Goal: Task Accomplishment & Management: Manage account settings

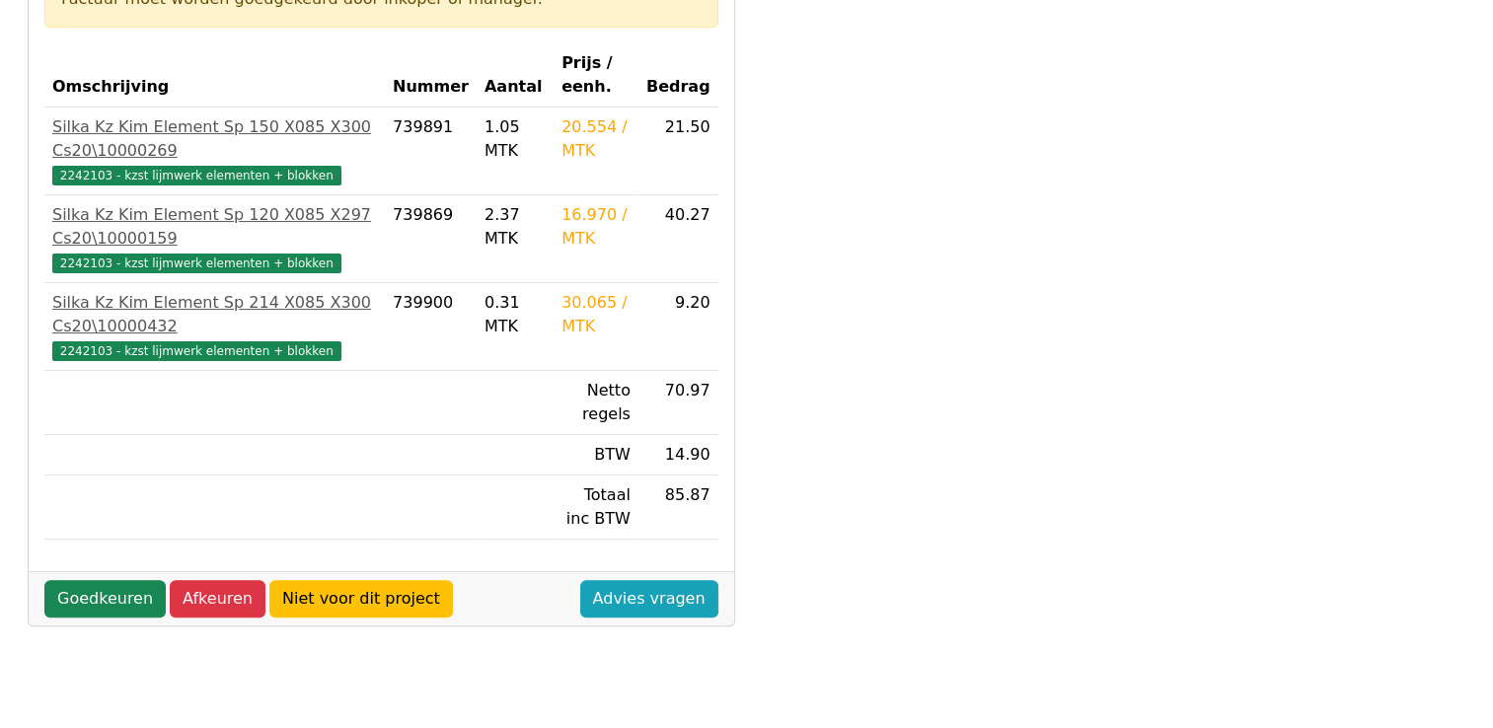
scroll to position [395, 0]
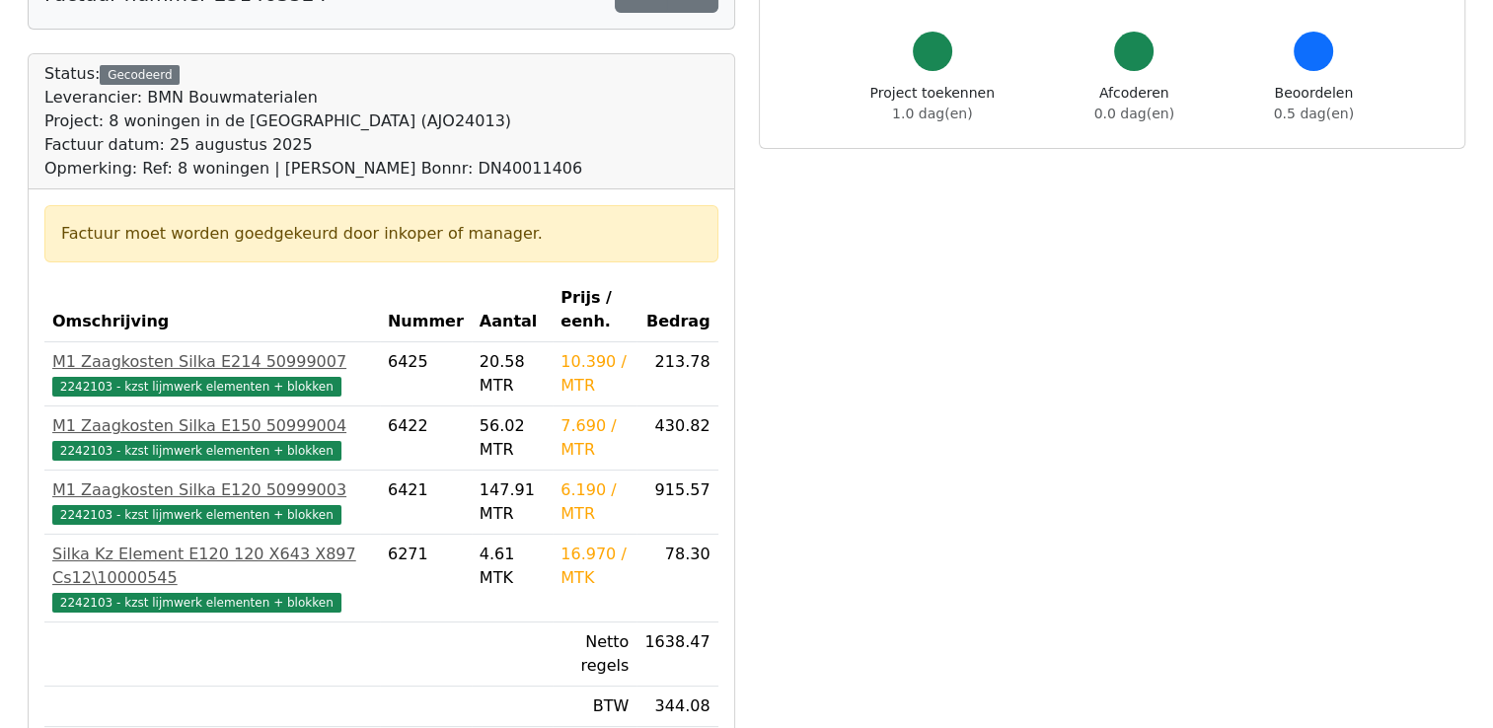
scroll to position [296, 0]
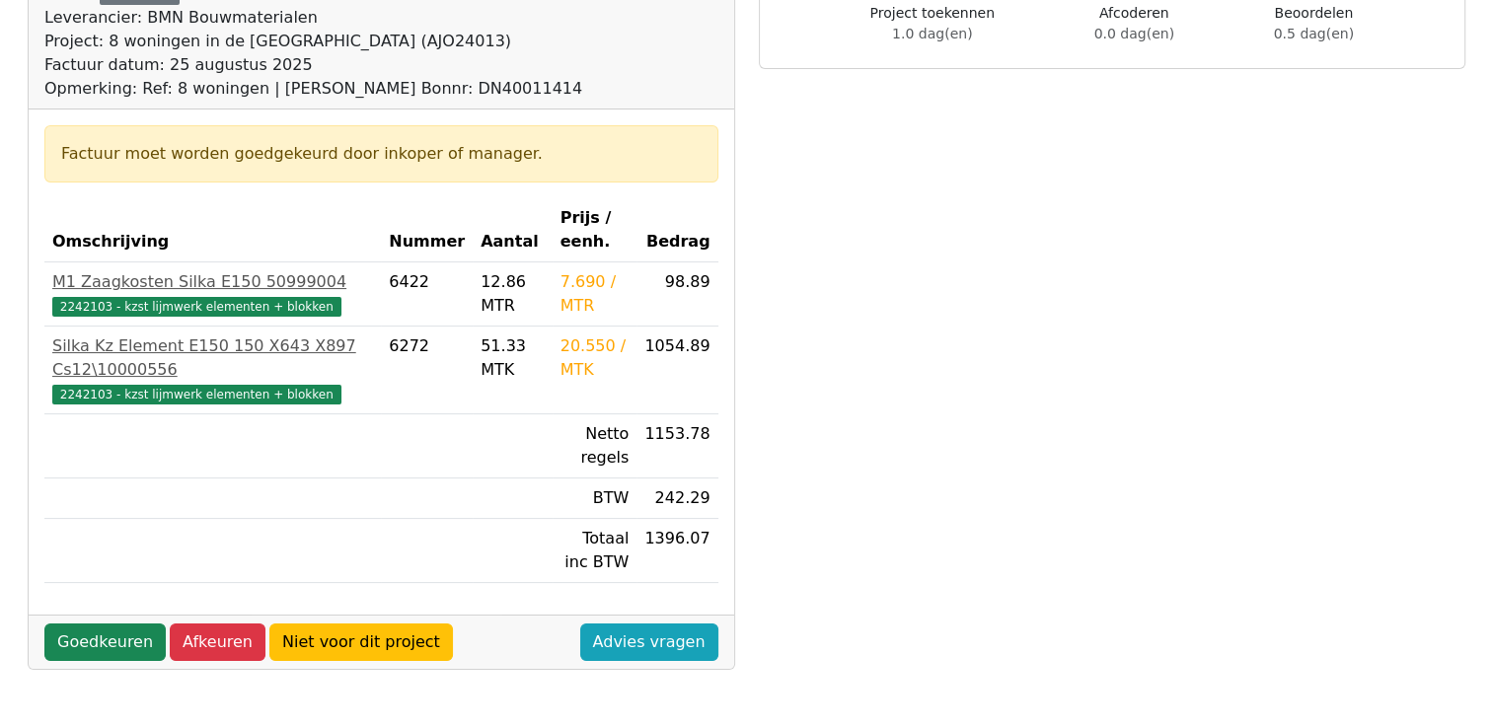
scroll to position [296, 0]
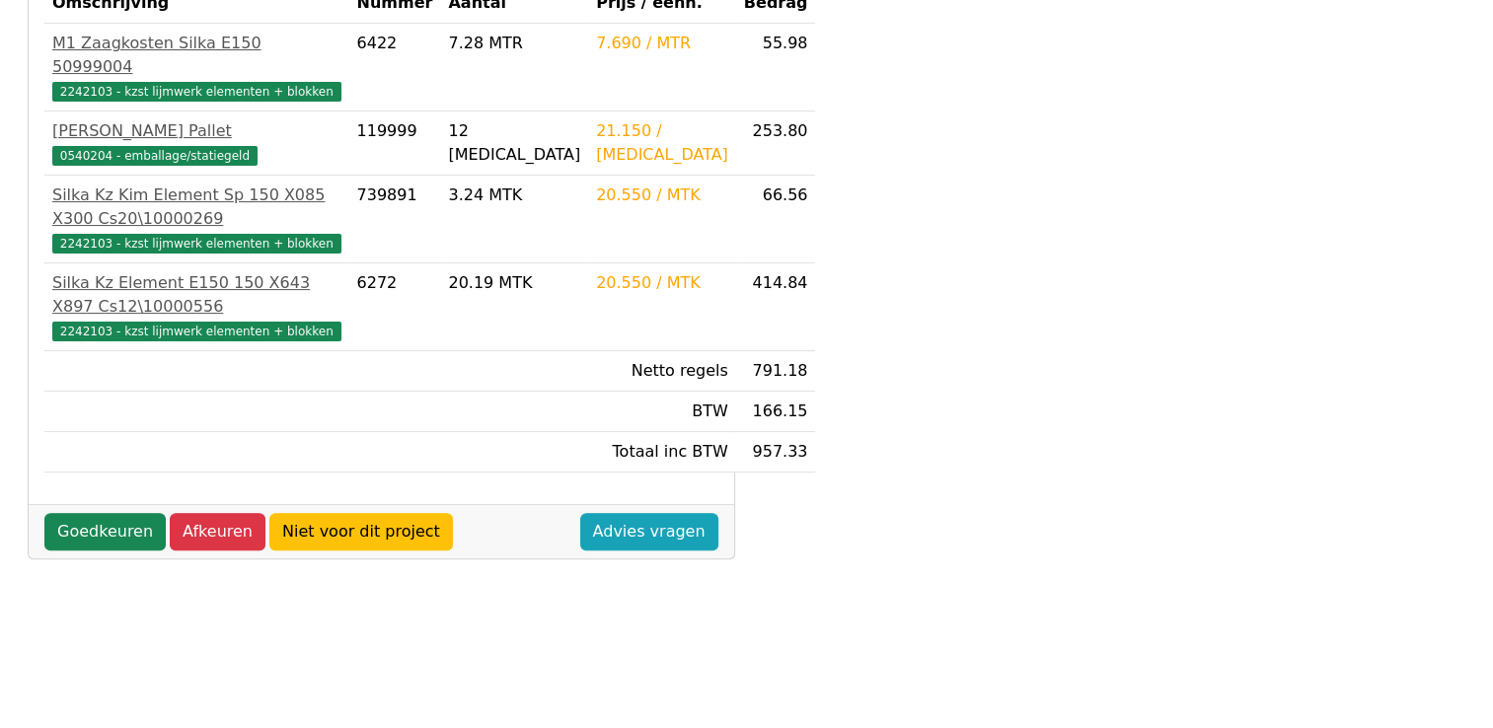
scroll to position [493, 0]
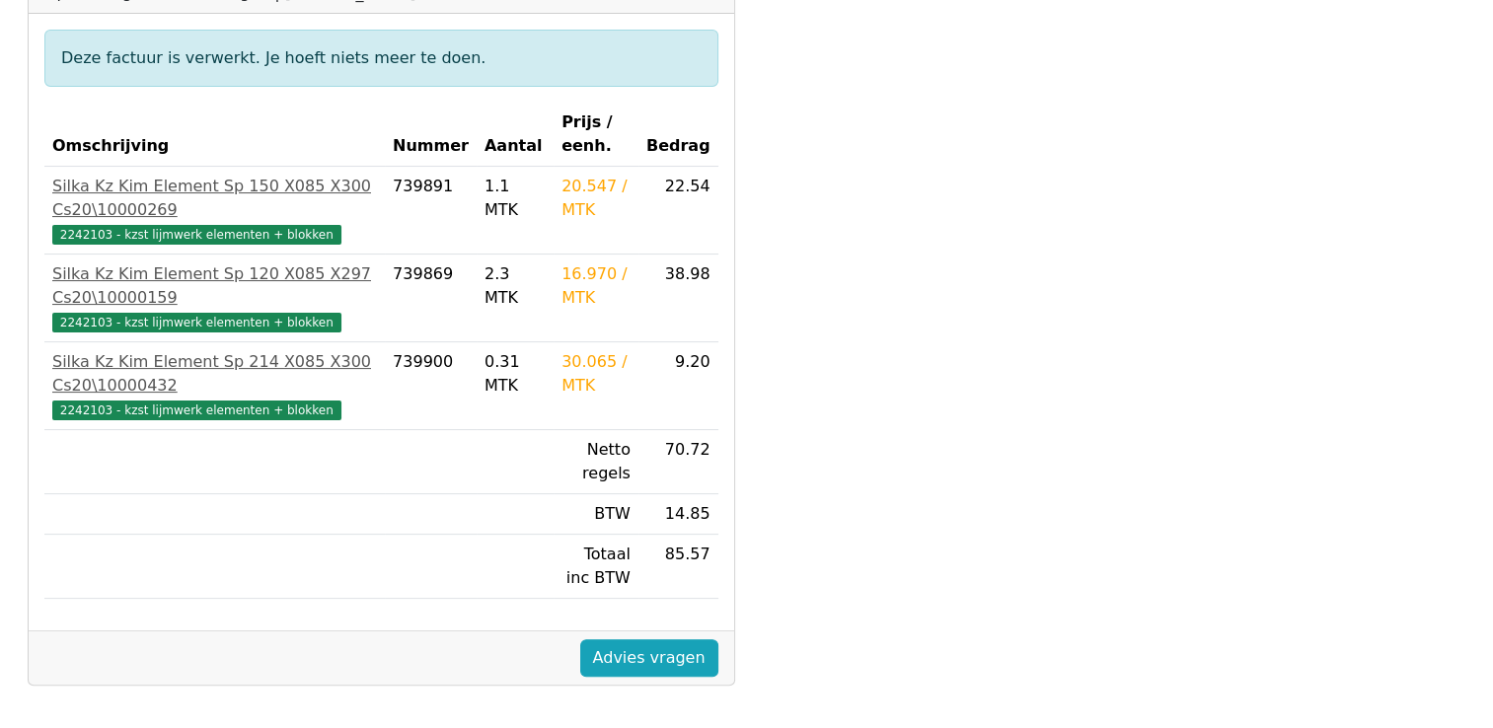
scroll to position [296, 0]
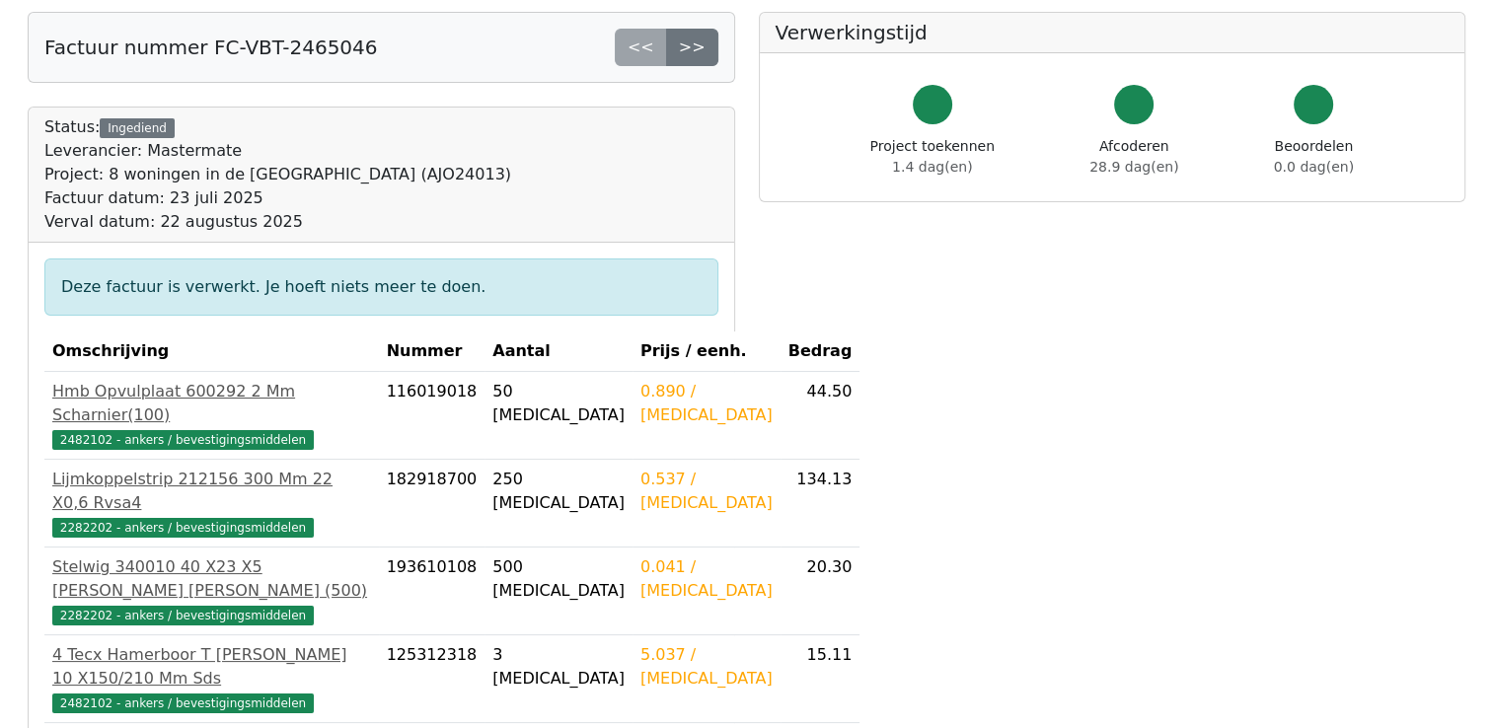
scroll to position [99, 0]
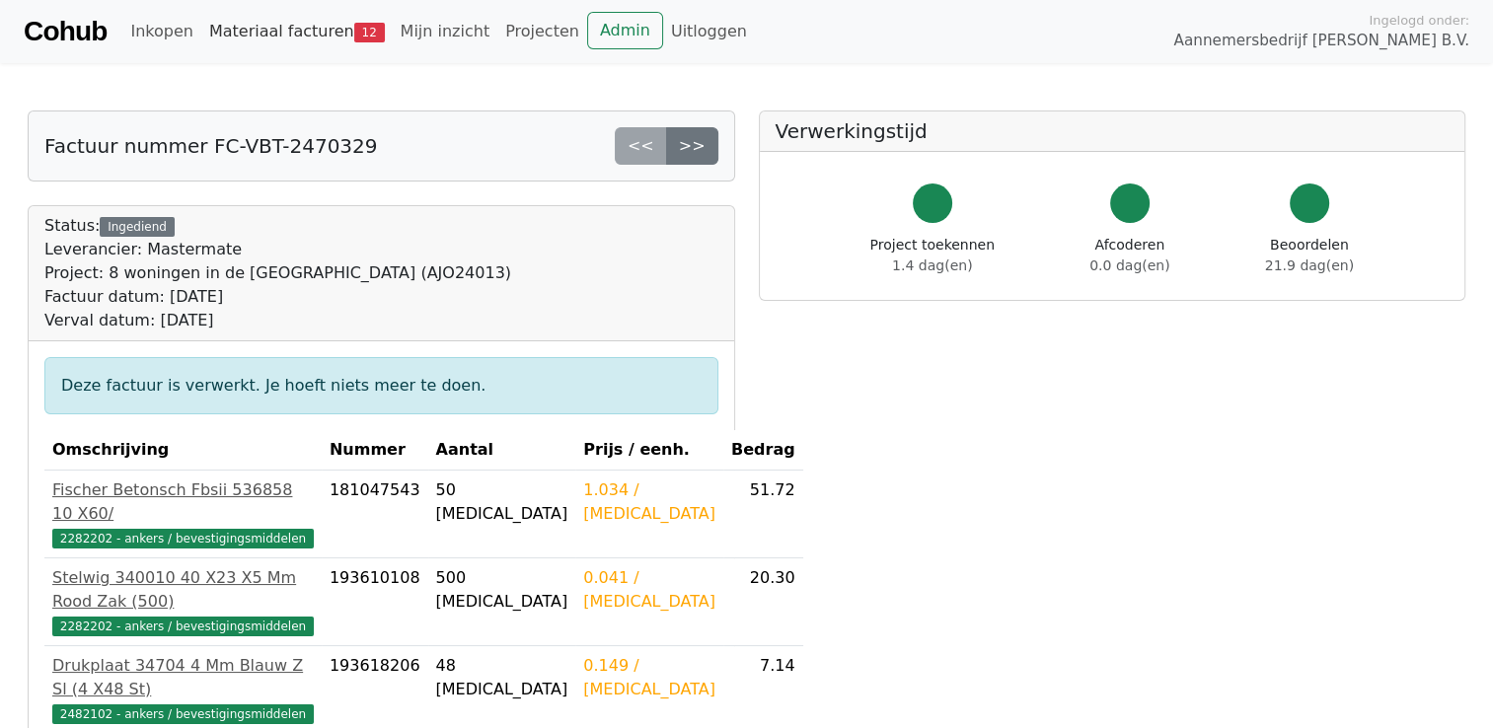
click at [324, 34] on link "Materiaal facturen 12" at bounding box center [296, 31] width 191 height 39
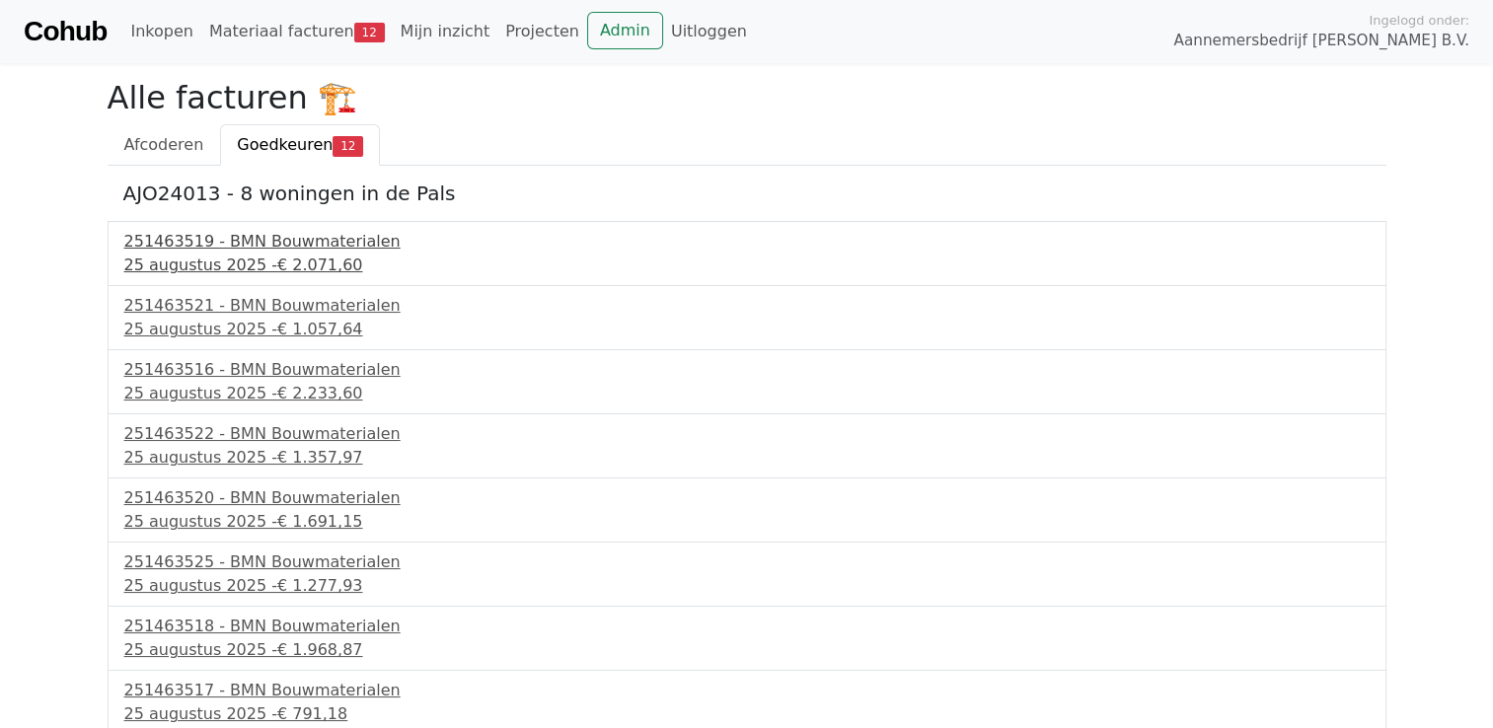
click at [292, 270] on span "€ 2.071,60" at bounding box center [320, 265] width 86 height 19
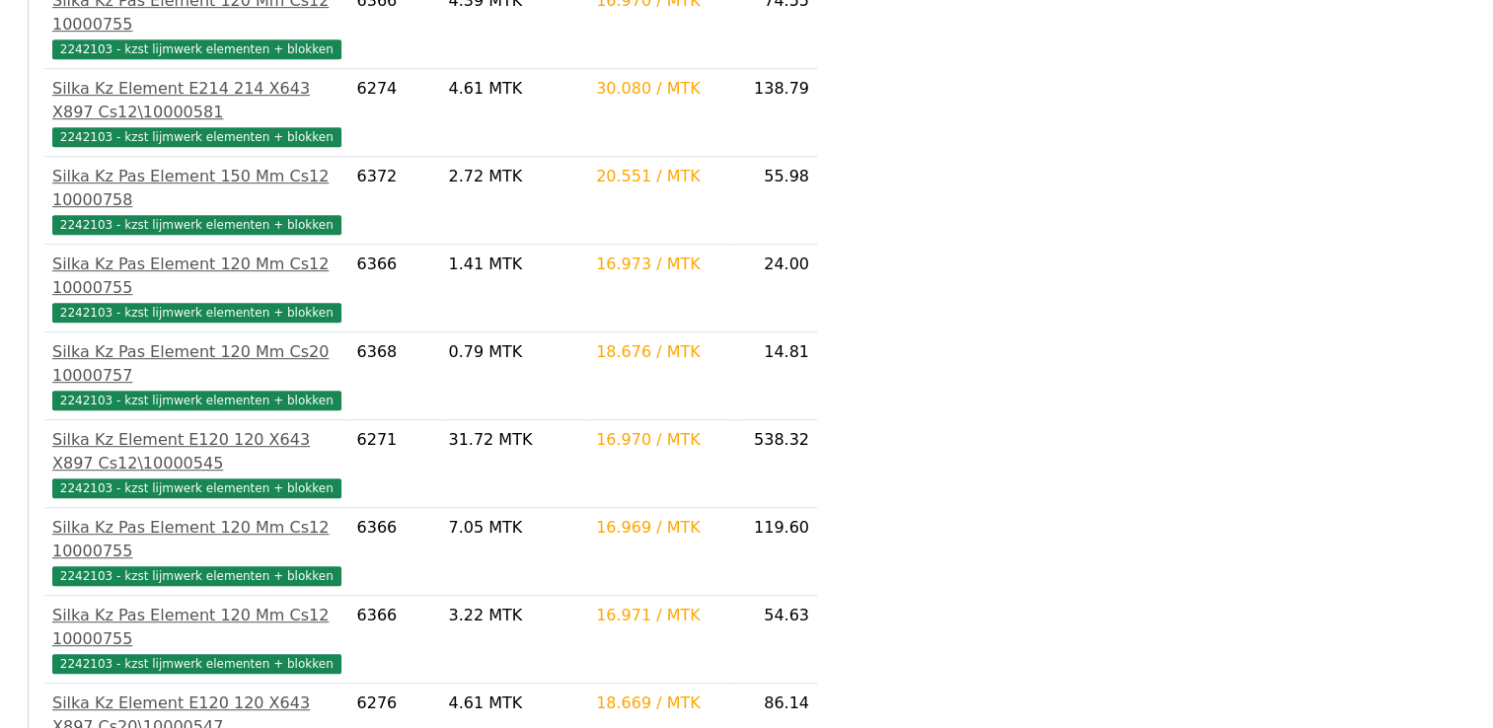
scroll to position [1122, 0]
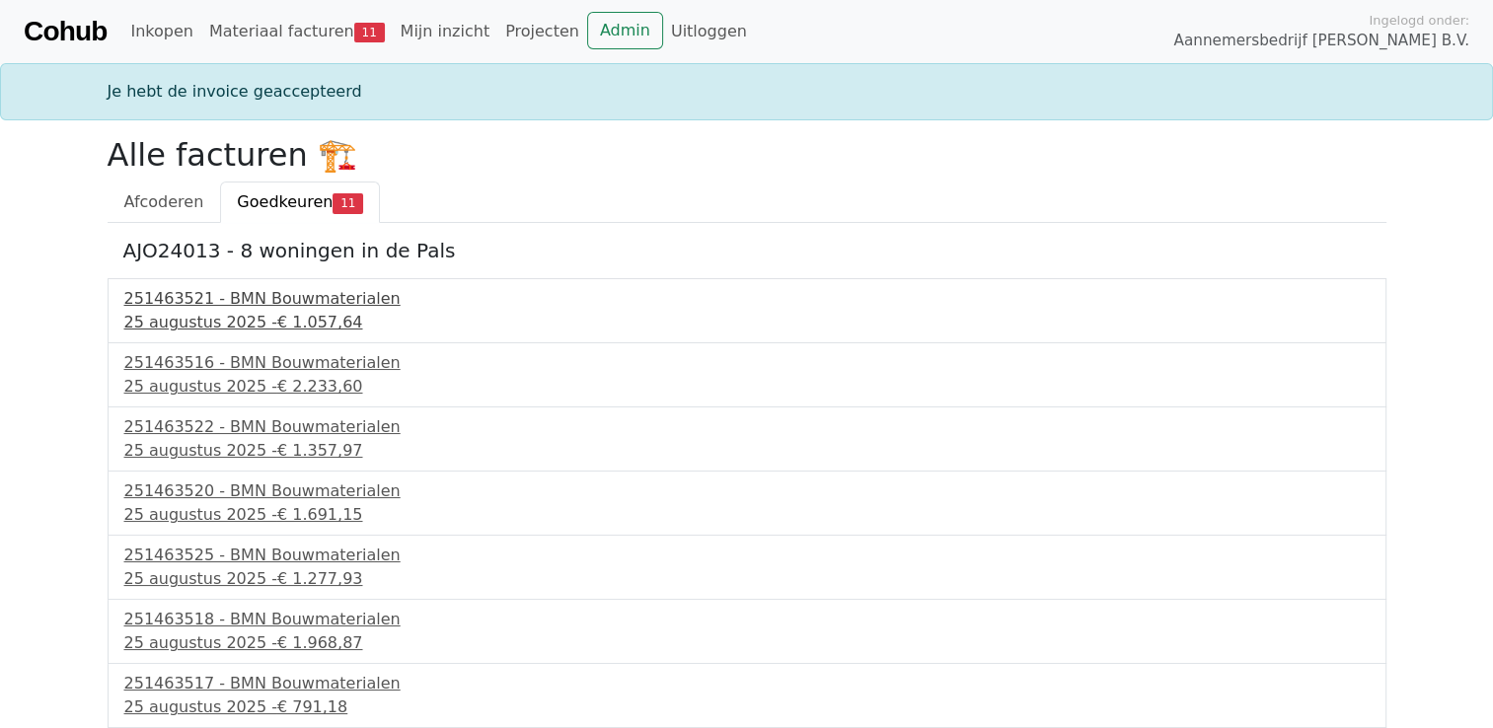
click at [183, 330] on div "25 augustus 2025 - € 1.057,64" at bounding box center [746, 323] width 1245 height 24
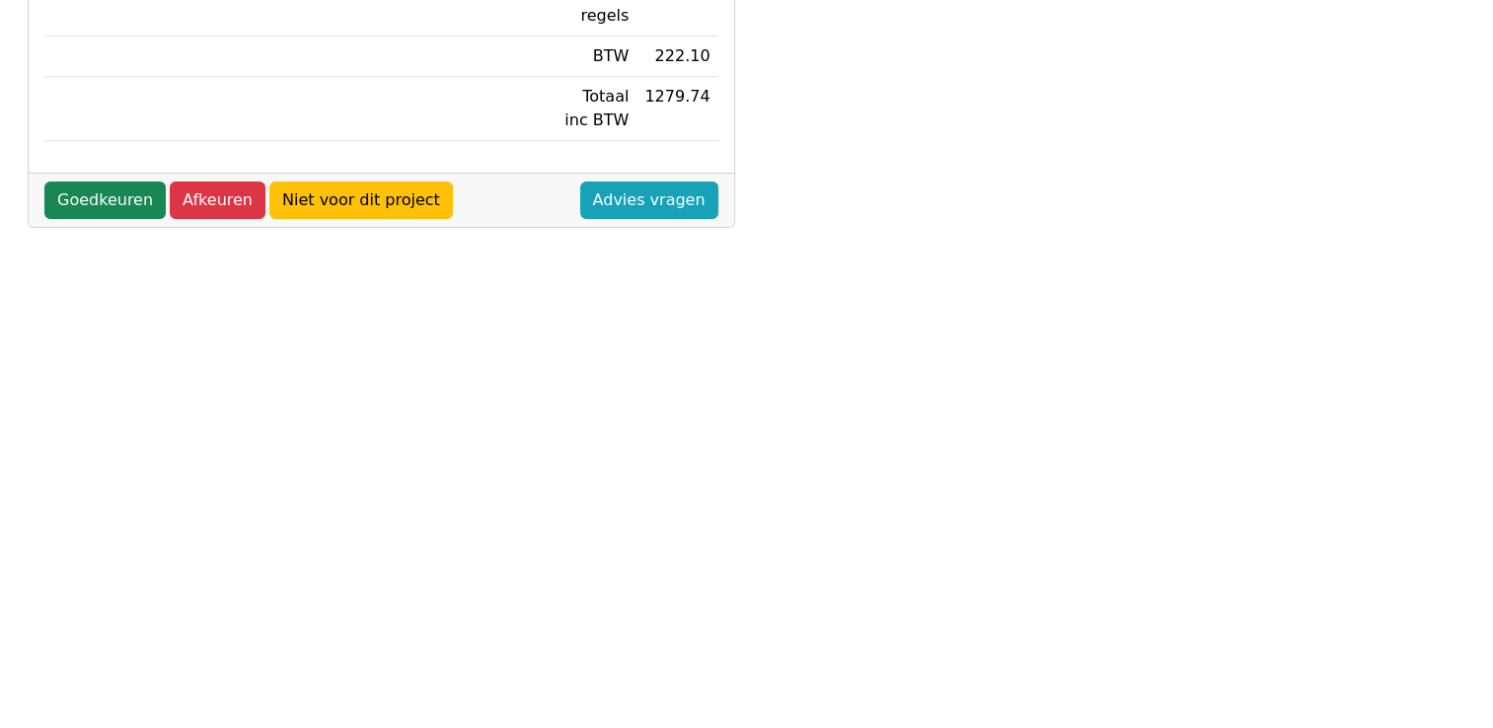
scroll to position [734, 0]
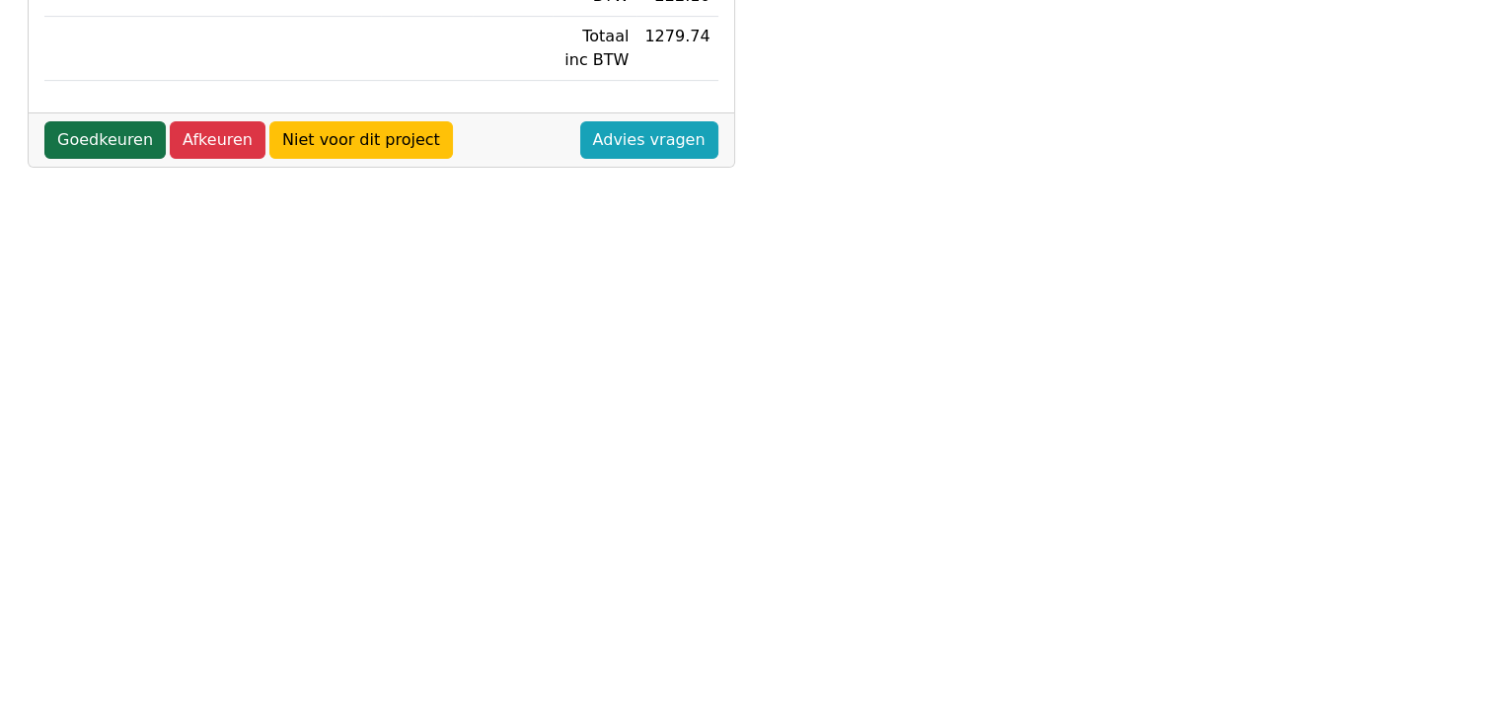
click at [122, 142] on link "Goedkeuren" at bounding box center [104, 139] width 121 height 37
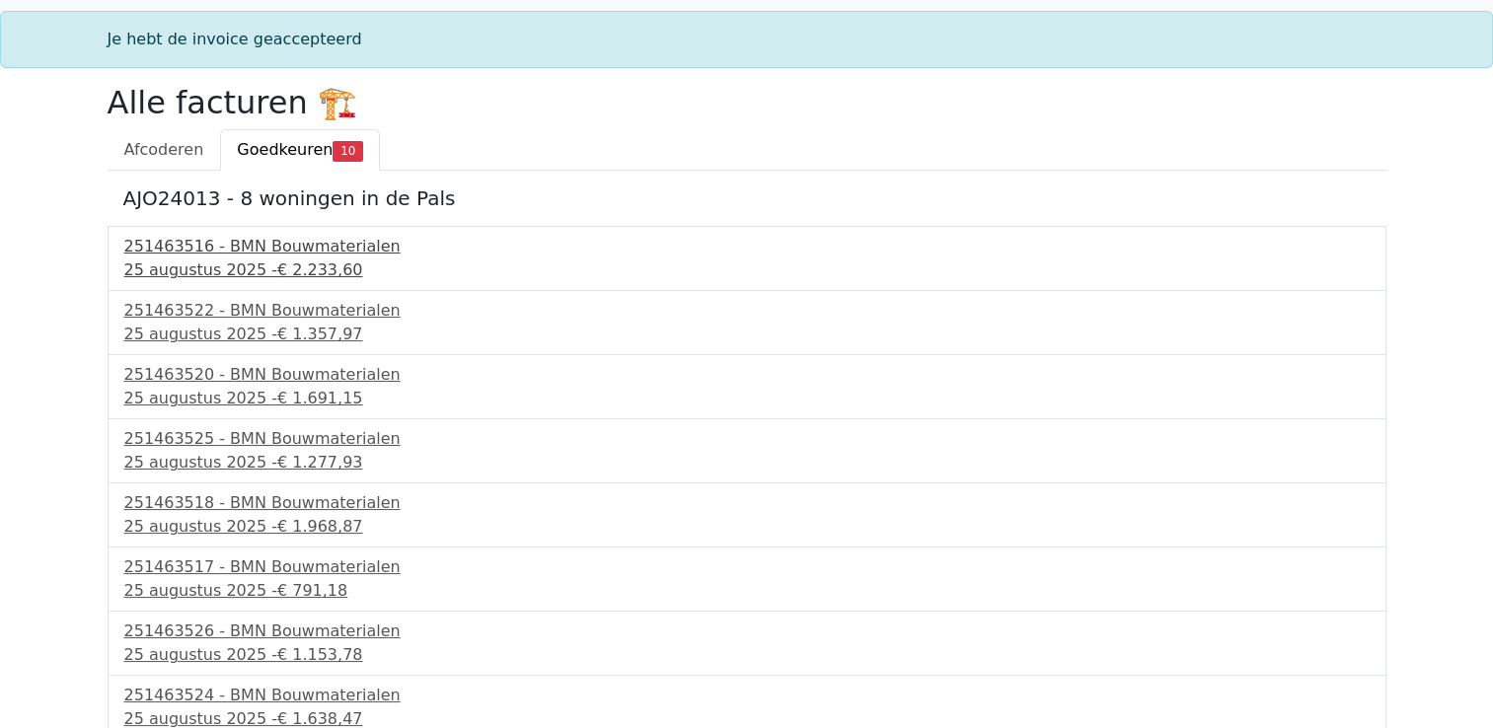
scroll to position [99, 0]
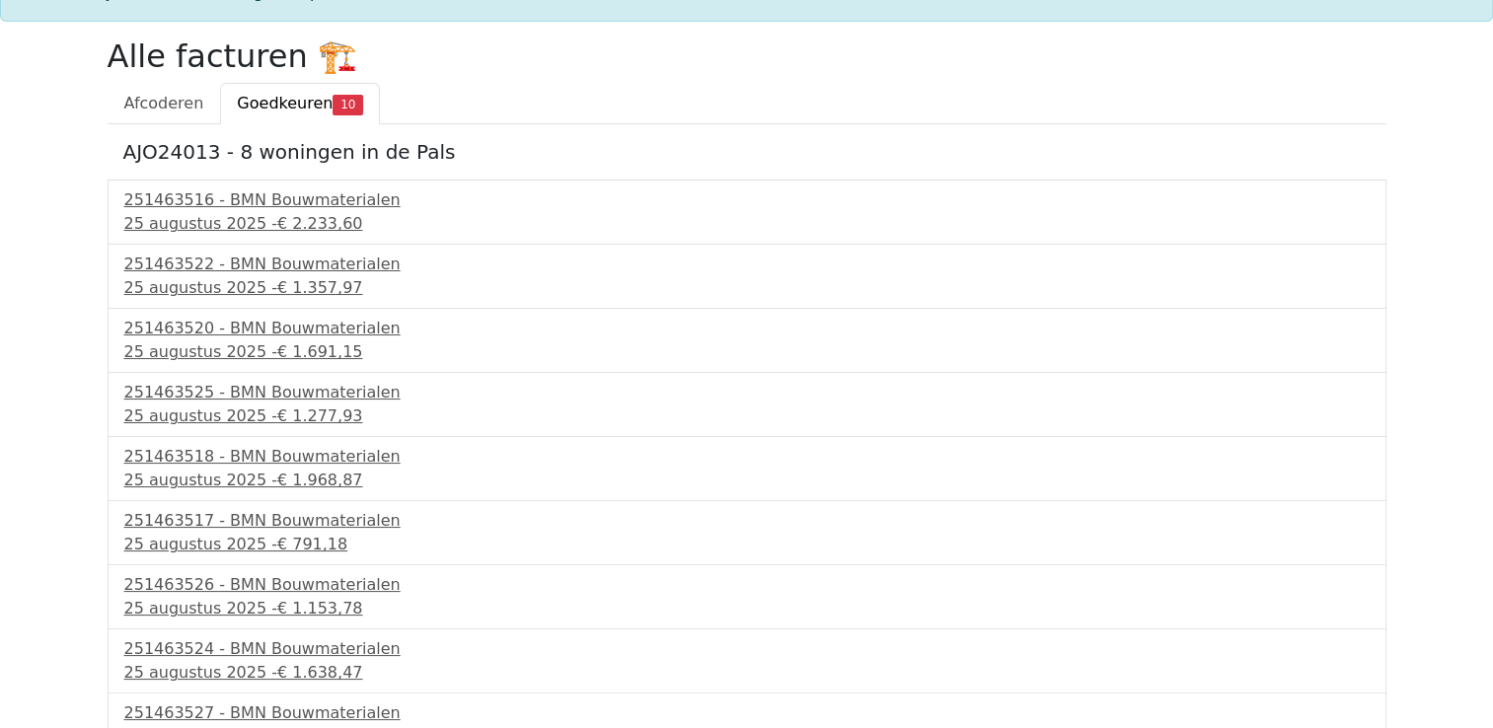
click at [177, 243] on div "251463516 - BMN Bouwmaterialen [DATE] - € 2.233,60" at bounding box center [747, 212] width 1279 height 65
click at [184, 222] on div "25 augustus 2025 - € 2.233,60" at bounding box center [746, 224] width 1245 height 24
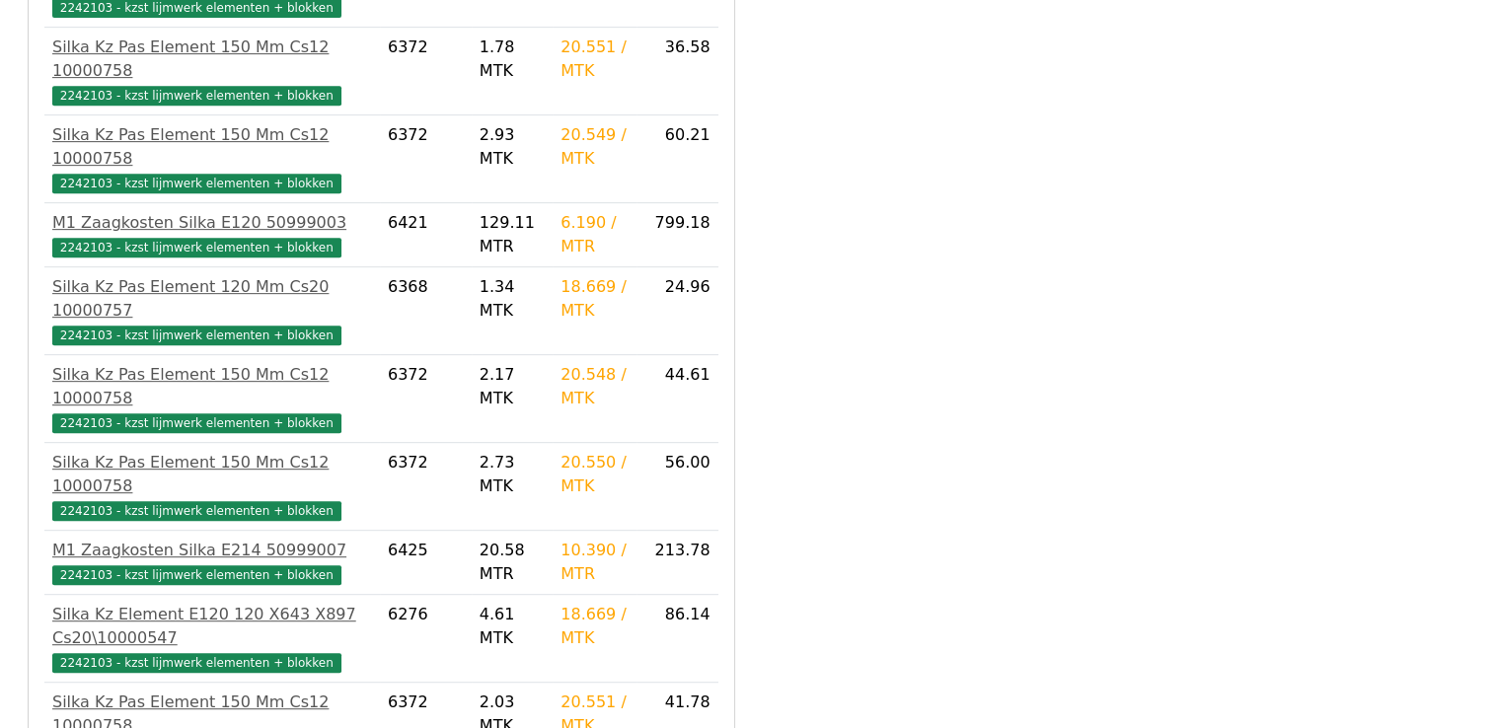
scroll to position [1075, 0]
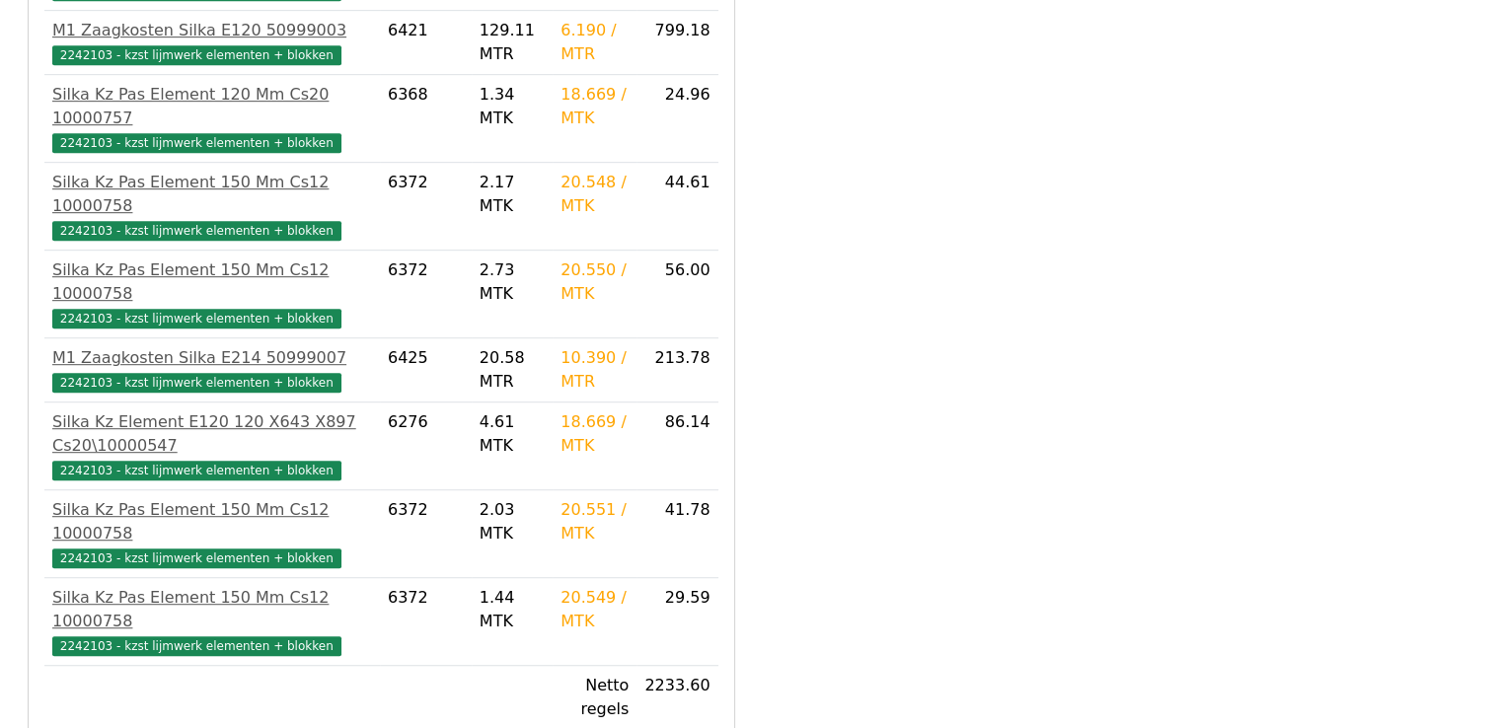
drag, startPoint x: 95, startPoint y: 645, endPoint x: 99, endPoint y: 514, distance: 131.3
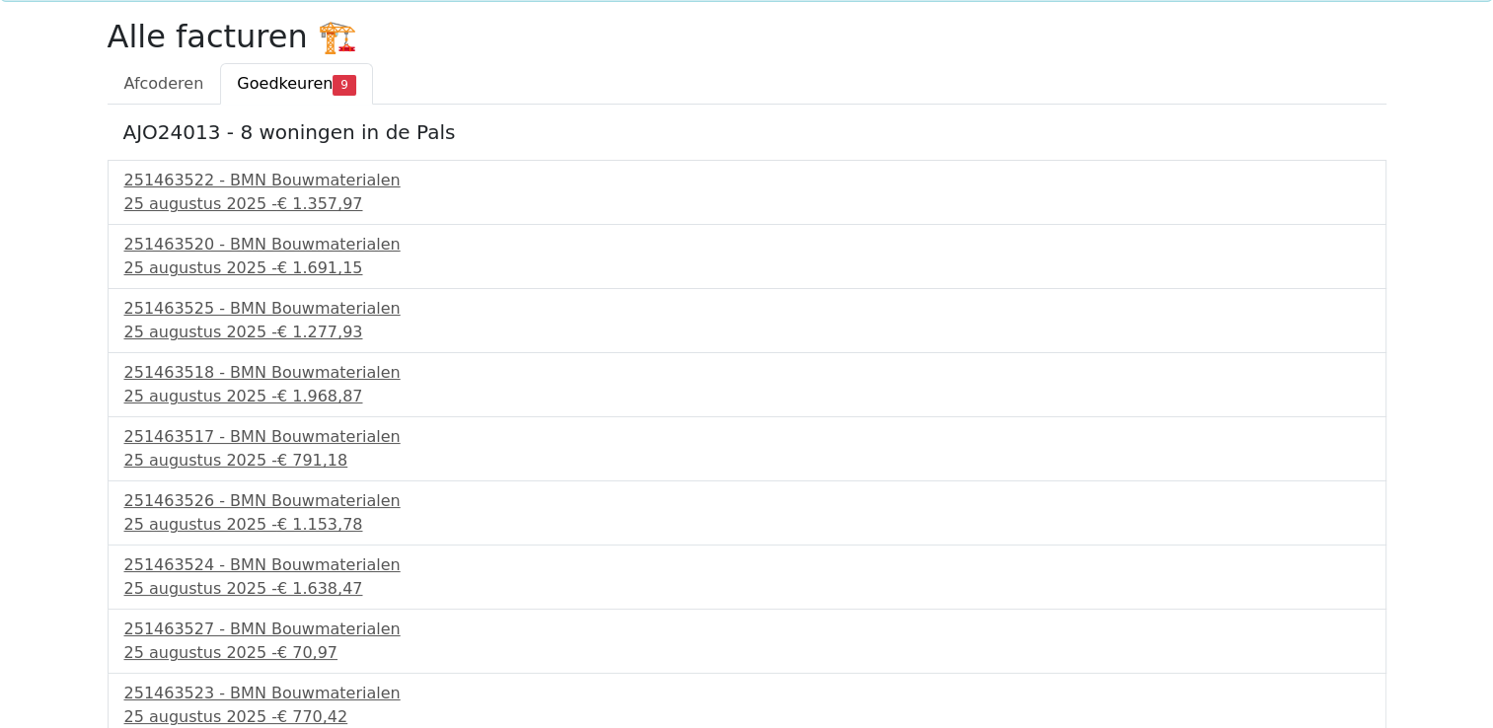
scroll to position [125, 0]
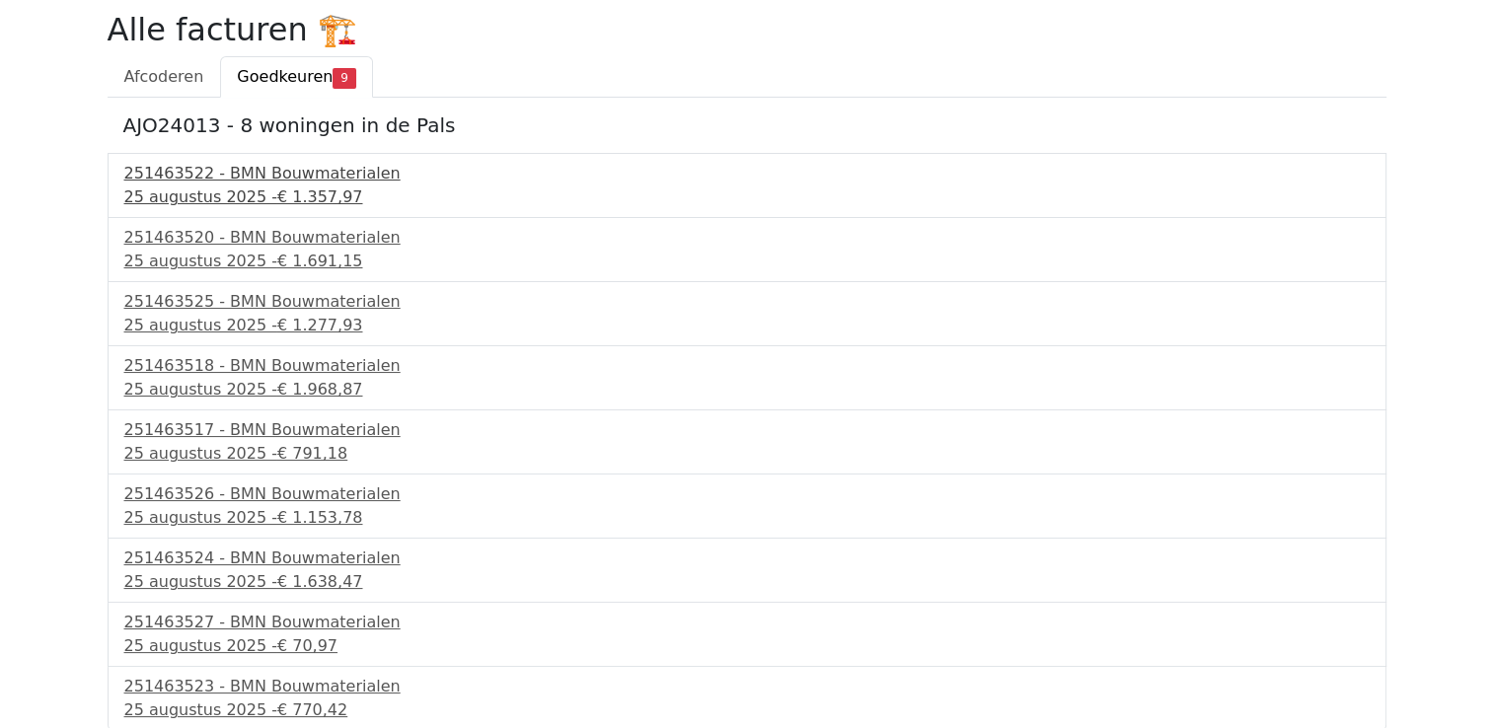
click at [194, 207] on div "25 augustus 2025 - € 1.357,97" at bounding box center [746, 198] width 1245 height 24
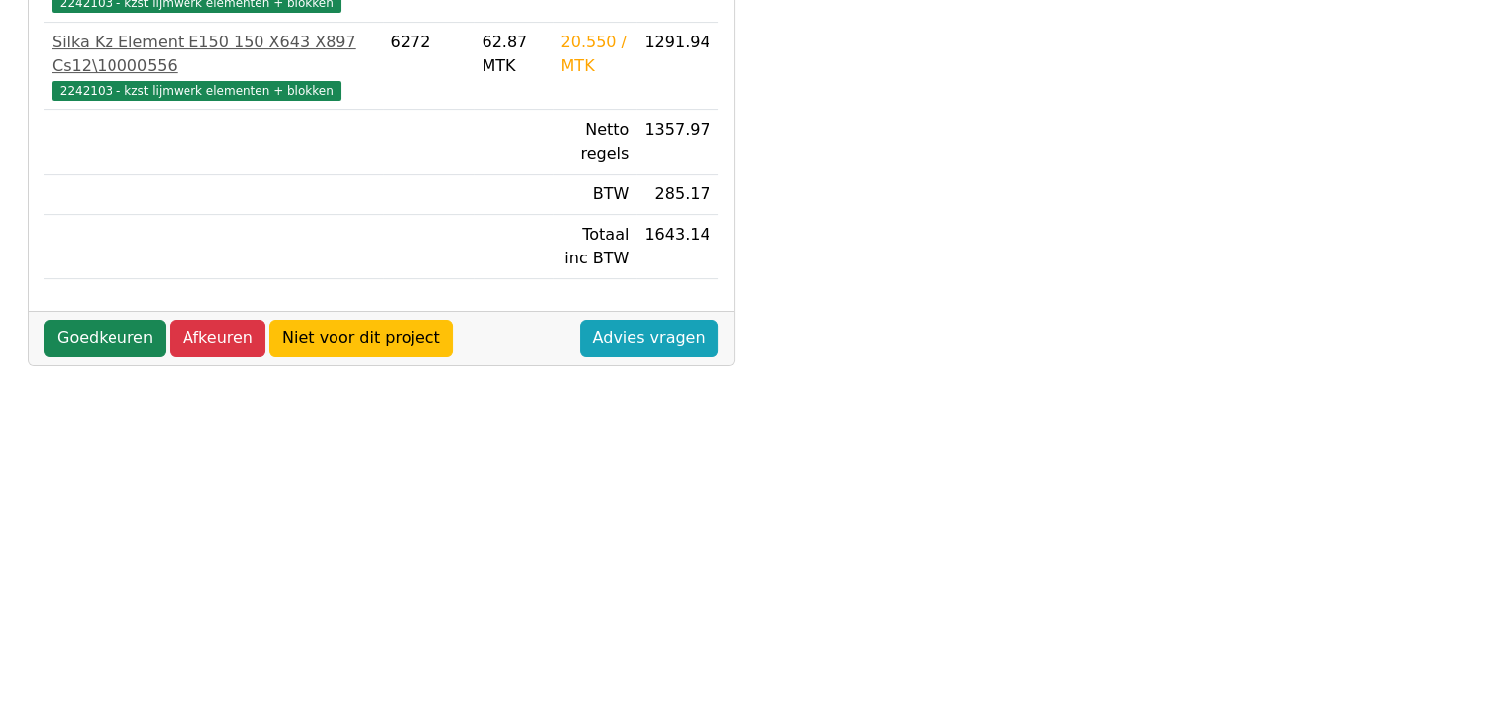
scroll to position [592, 0]
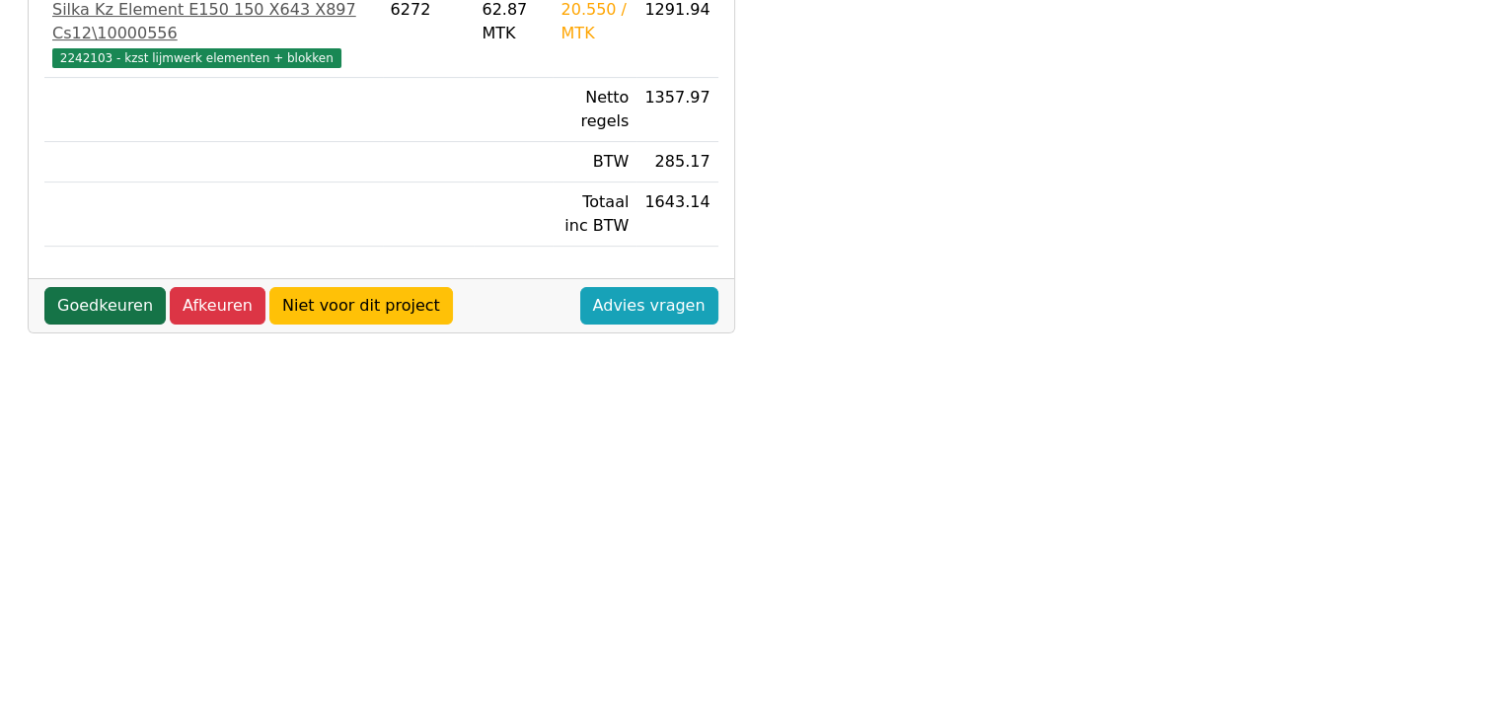
click at [125, 313] on link "Goedkeuren" at bounding box center [104, 305] width 121 height 37
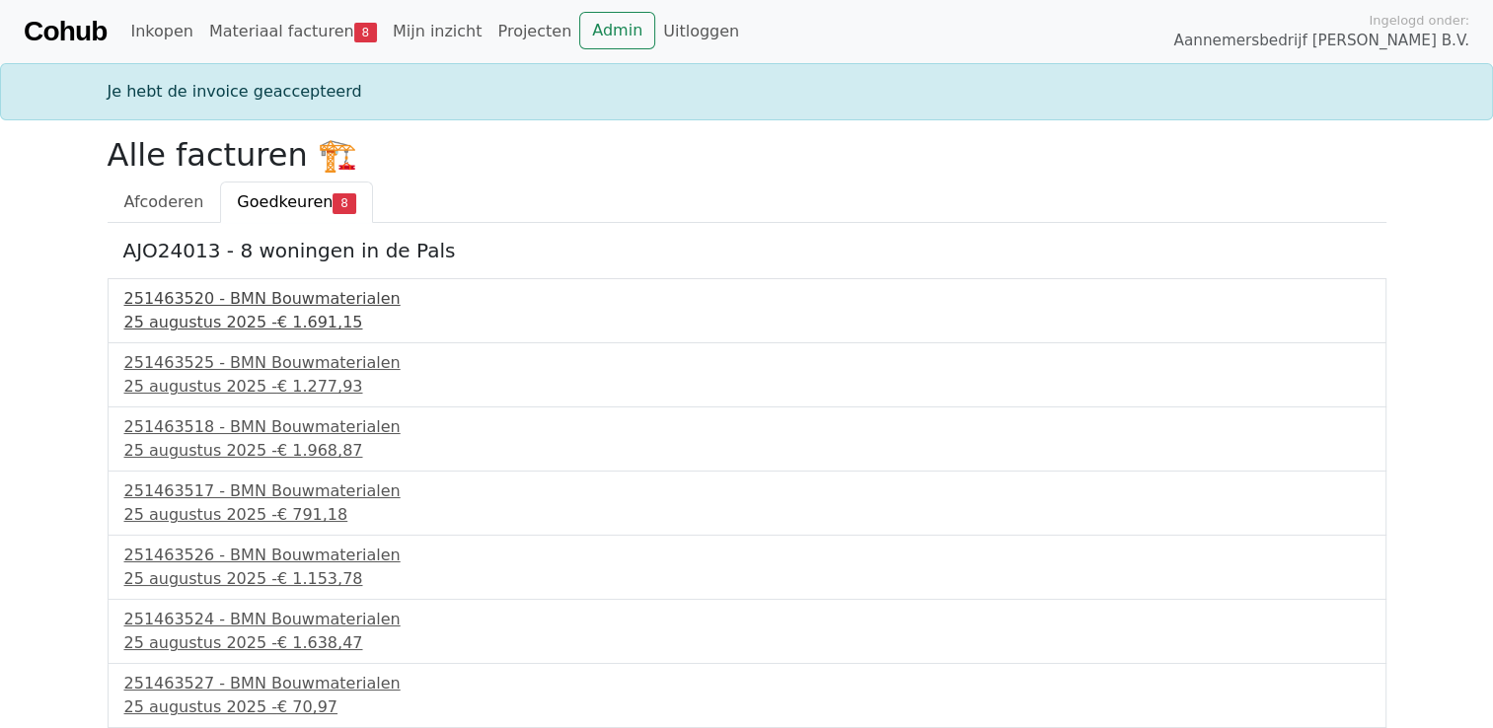
click at [158, 313] on div "25 augustus 2025 - € 1.691,15" at bounding box center [746, 323] width 1245 height 24
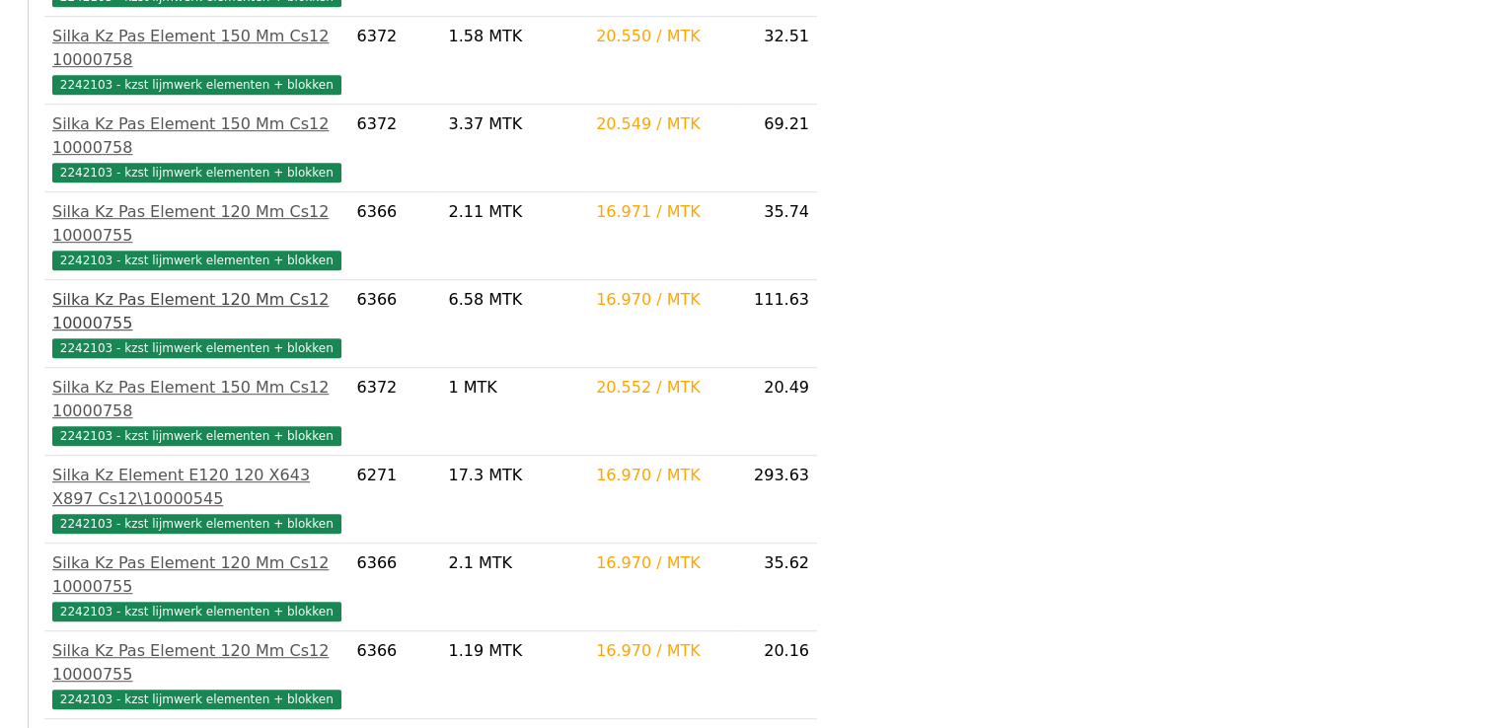
scroll to position [1139, 0]
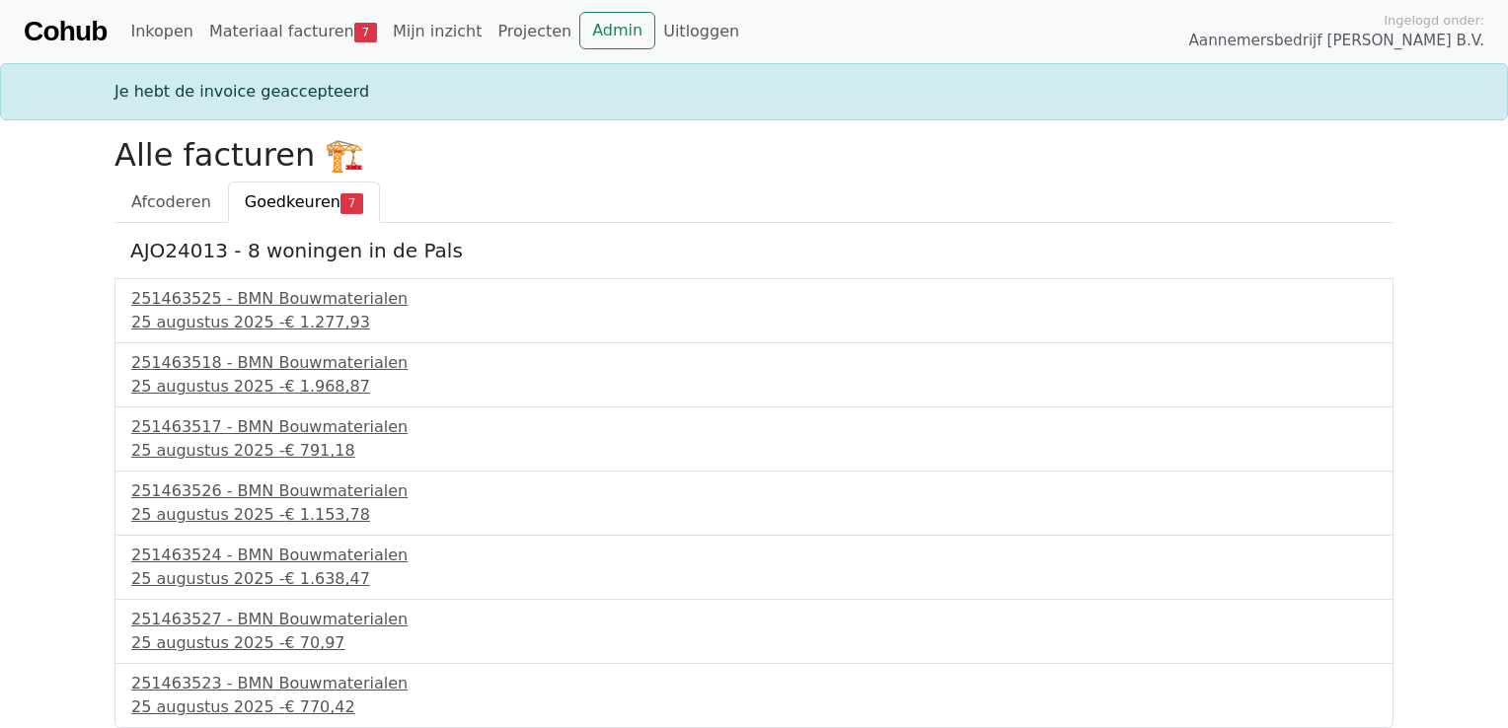
click at [186, 399] on div "251463518 - BMN Bouwmaterialen 25 augustus 2025 - € 1.968,87" at bounding box center [753, 375] width 1279 height 64
click at [158, 365] on div "251463518 - BMN Bouwmaterialen" at bounding box center [753, 363] width 1245 height 24
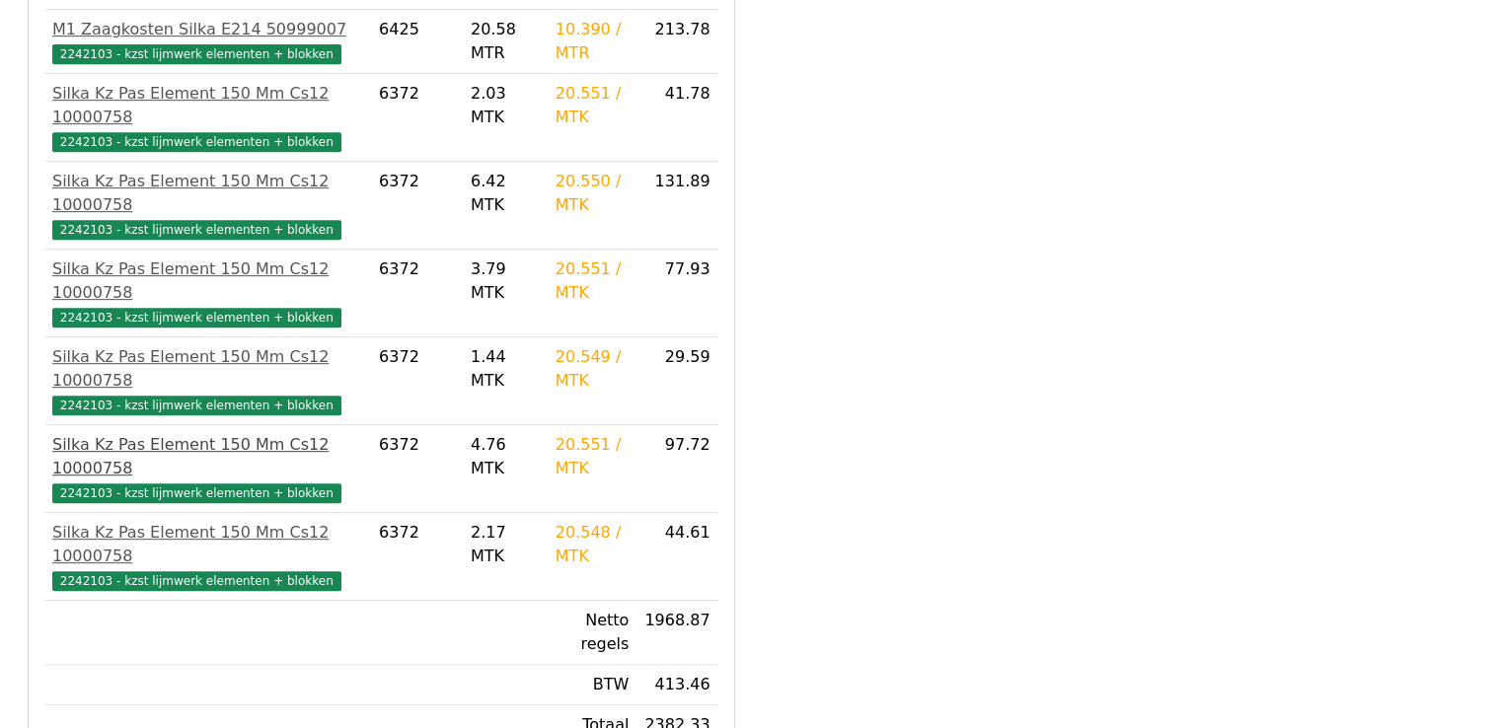
scroll to position [1001, 0]
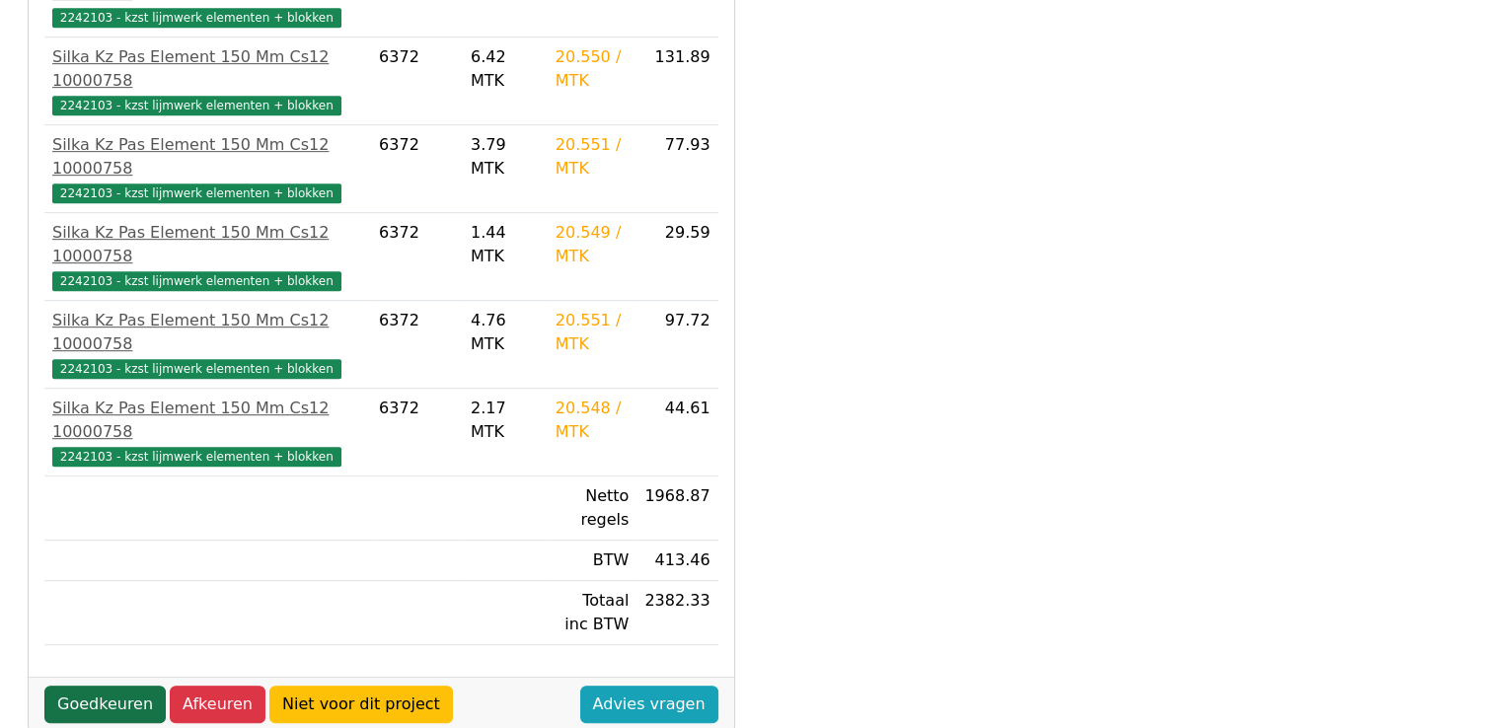
click at [99, 686] on link "Goedkeuren" at bounding box center [104, 704] width 121 height 37
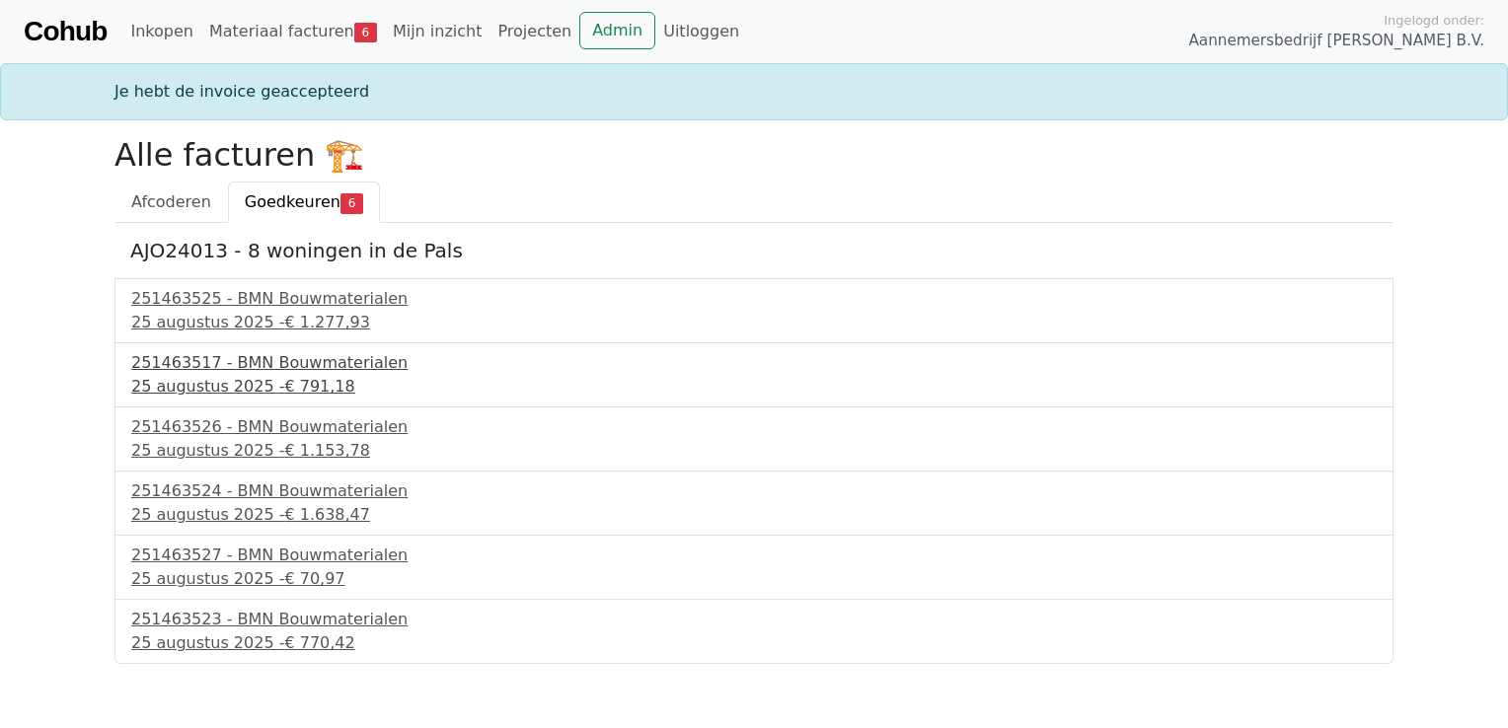
click at [145, 385] on div "[DATE] - € 791,18" at bounding box center [753, 387] width 1245 height 24
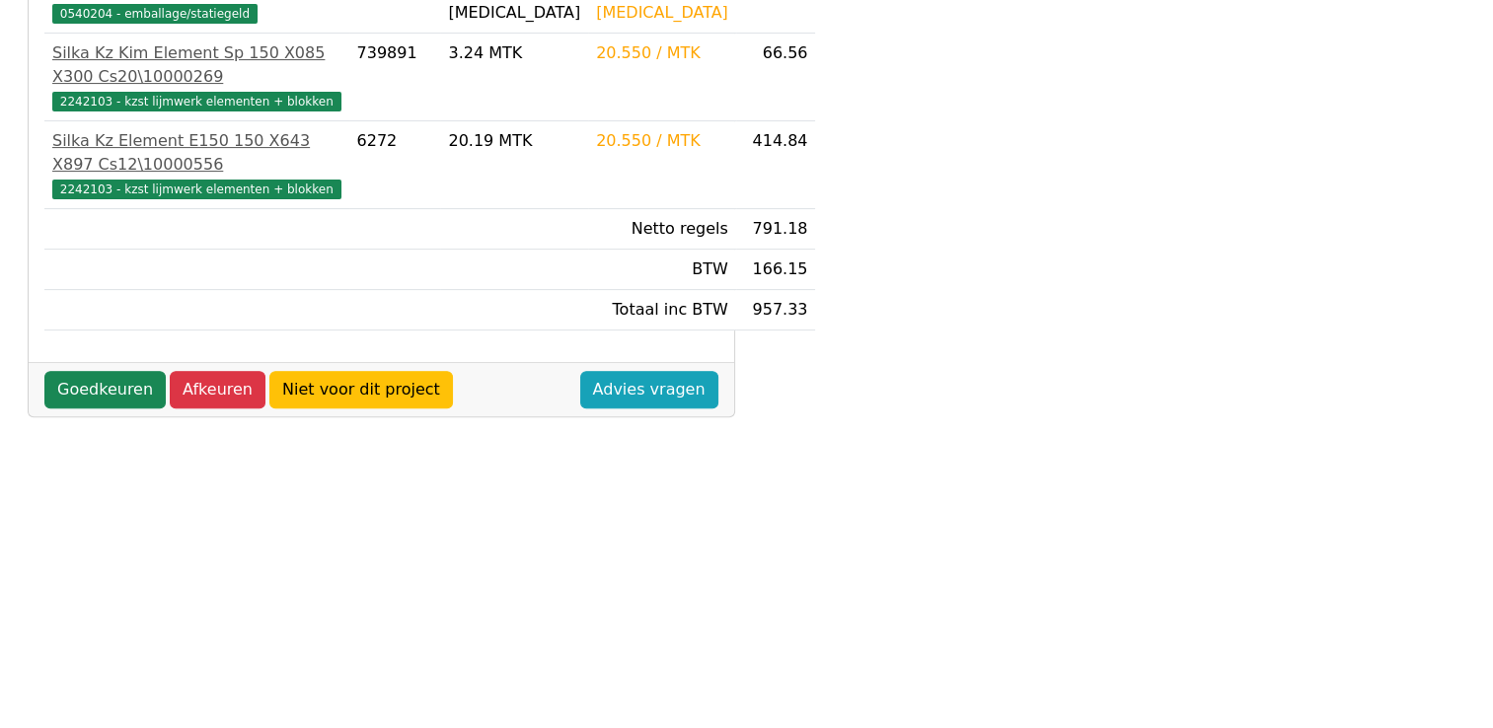
scroll to position [734, 0]
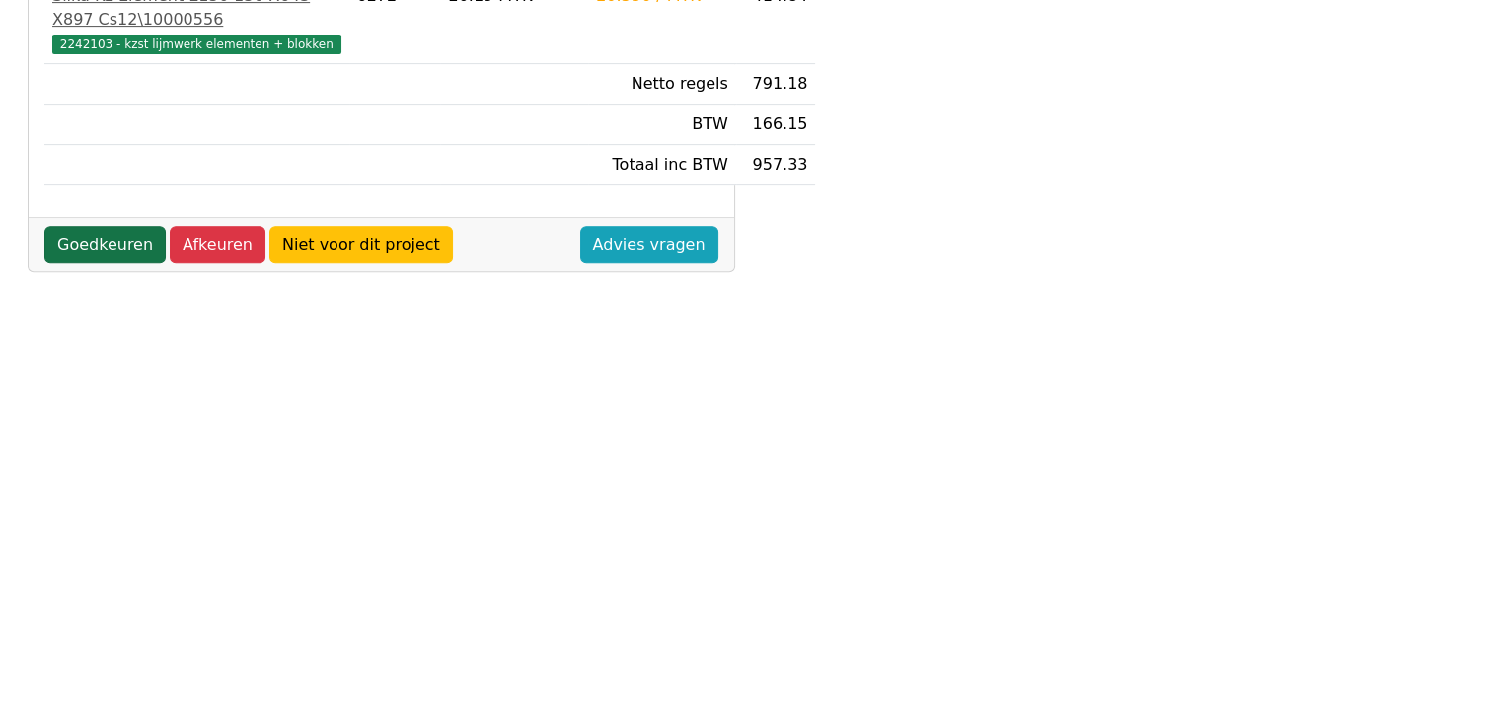
click at [102, 263] on link "Goedkeuren" at bounding box center [104, 244] width 121 height 37
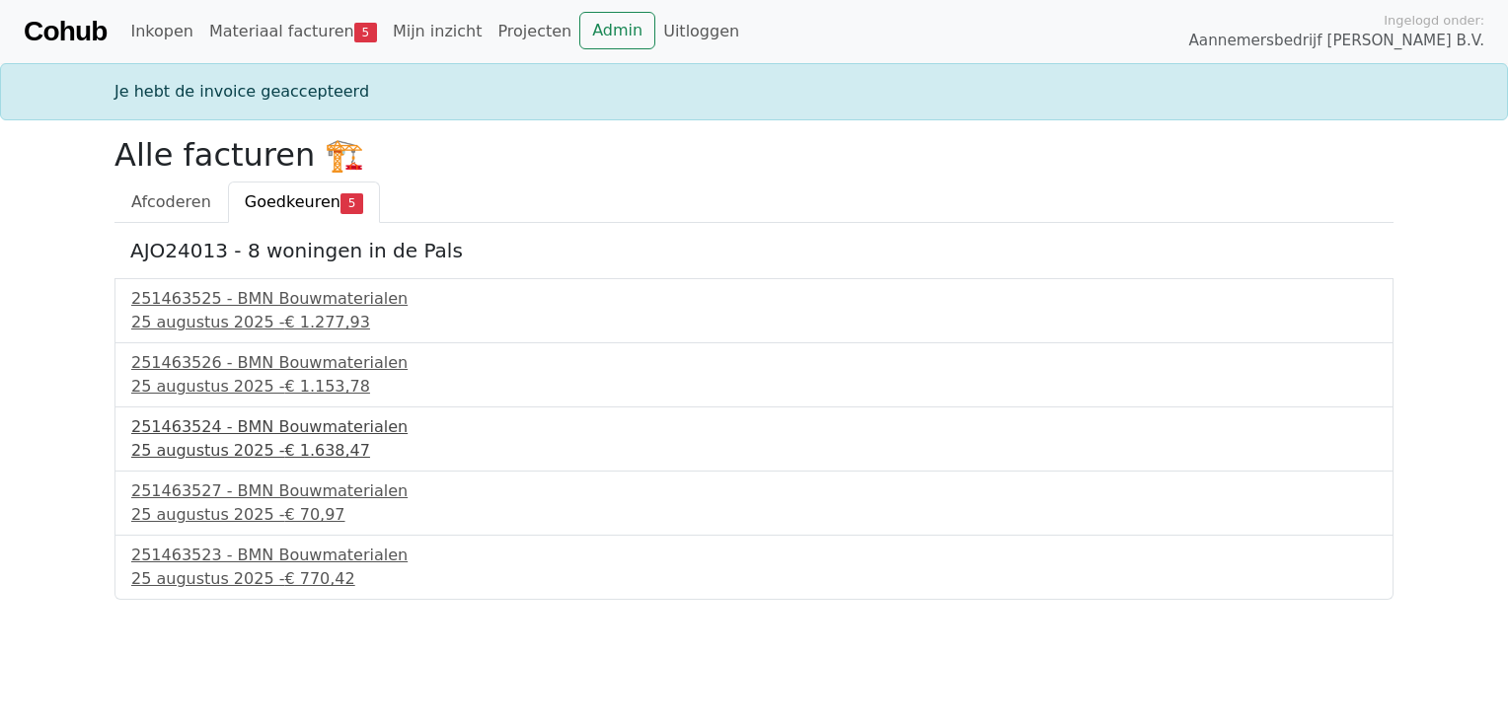
click at [169, 444] on div "[DATE] - € 1.638,47" at bounding box center [753, 451] width 1245 height 24
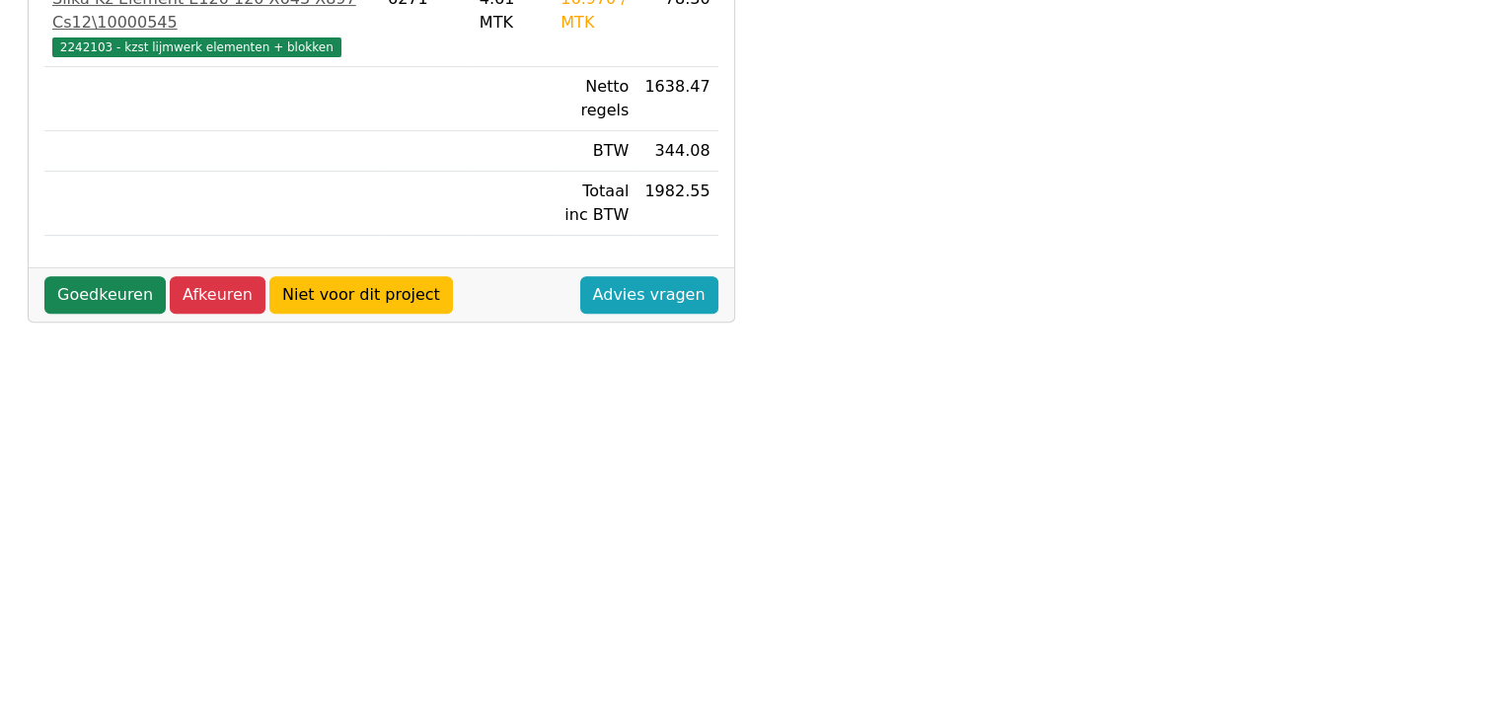
scroll to position [734, 0]
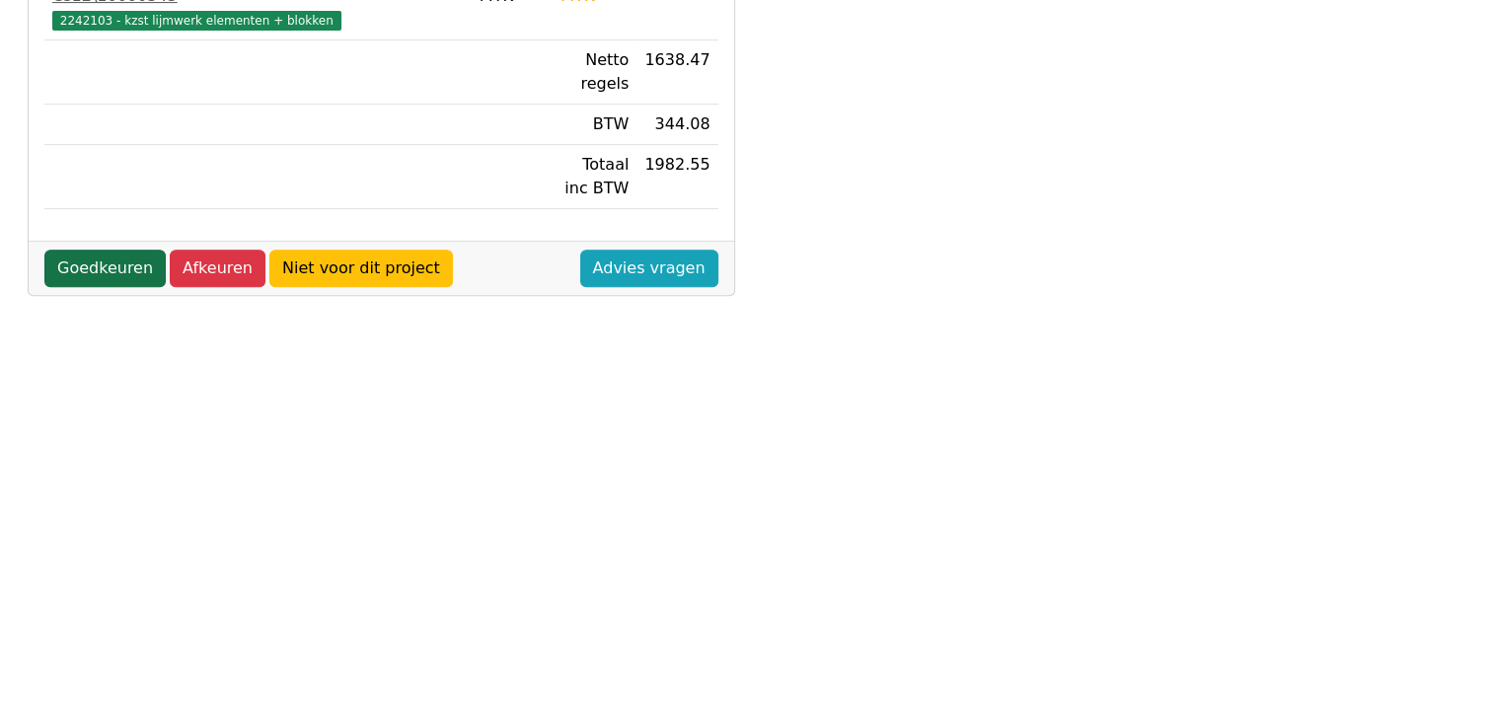
click at [79, 250] on link "Goedkeuren" at bounding box center [104, 268] width 121 height 37
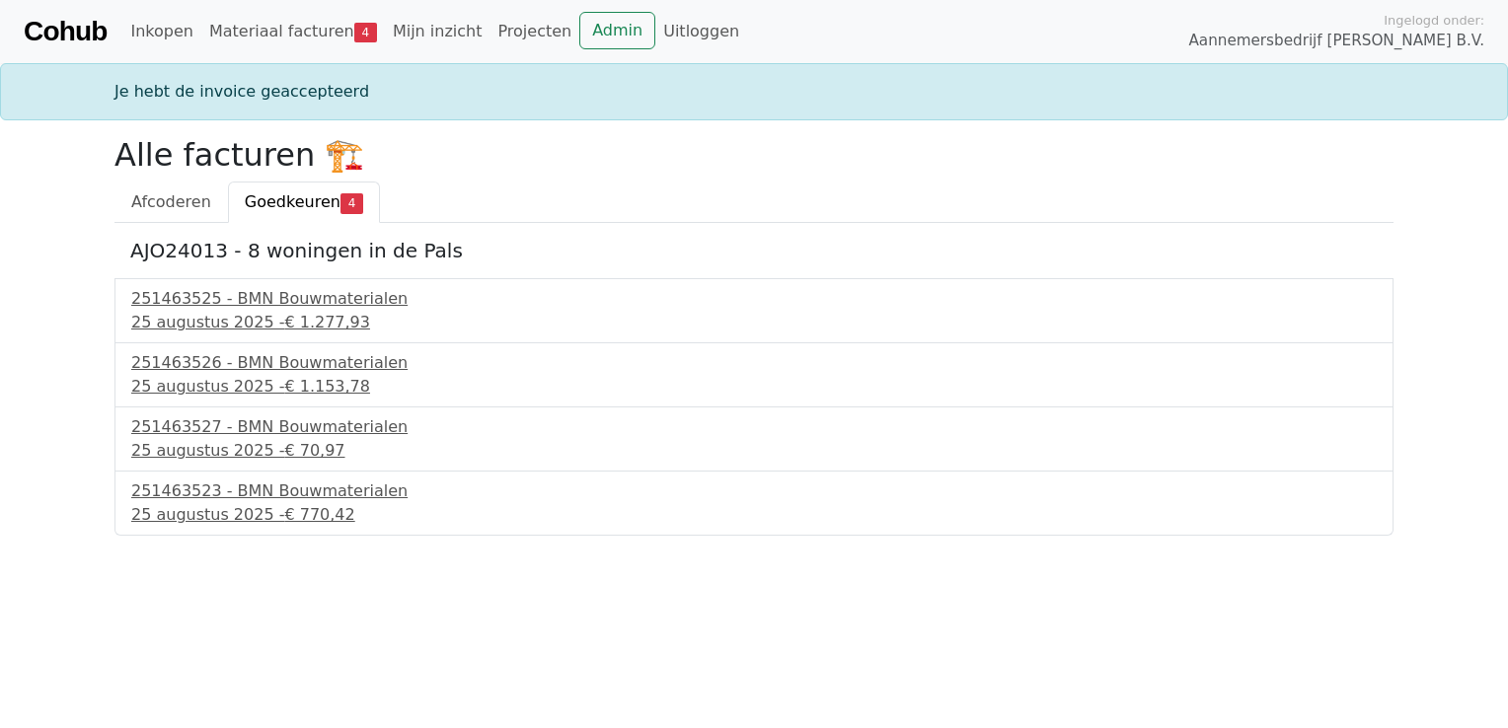
click at [150, 348] on div "251463526 - BMN Bouwmaterialen 25 augustus 2025 - € 1.153,78" at bounding box center [753, 375] width 1279 height 64
click at [151, 364] on div "251463526 - BMN Bouwmaterialen" at bounding box center [753, 363] width 1245 height 24
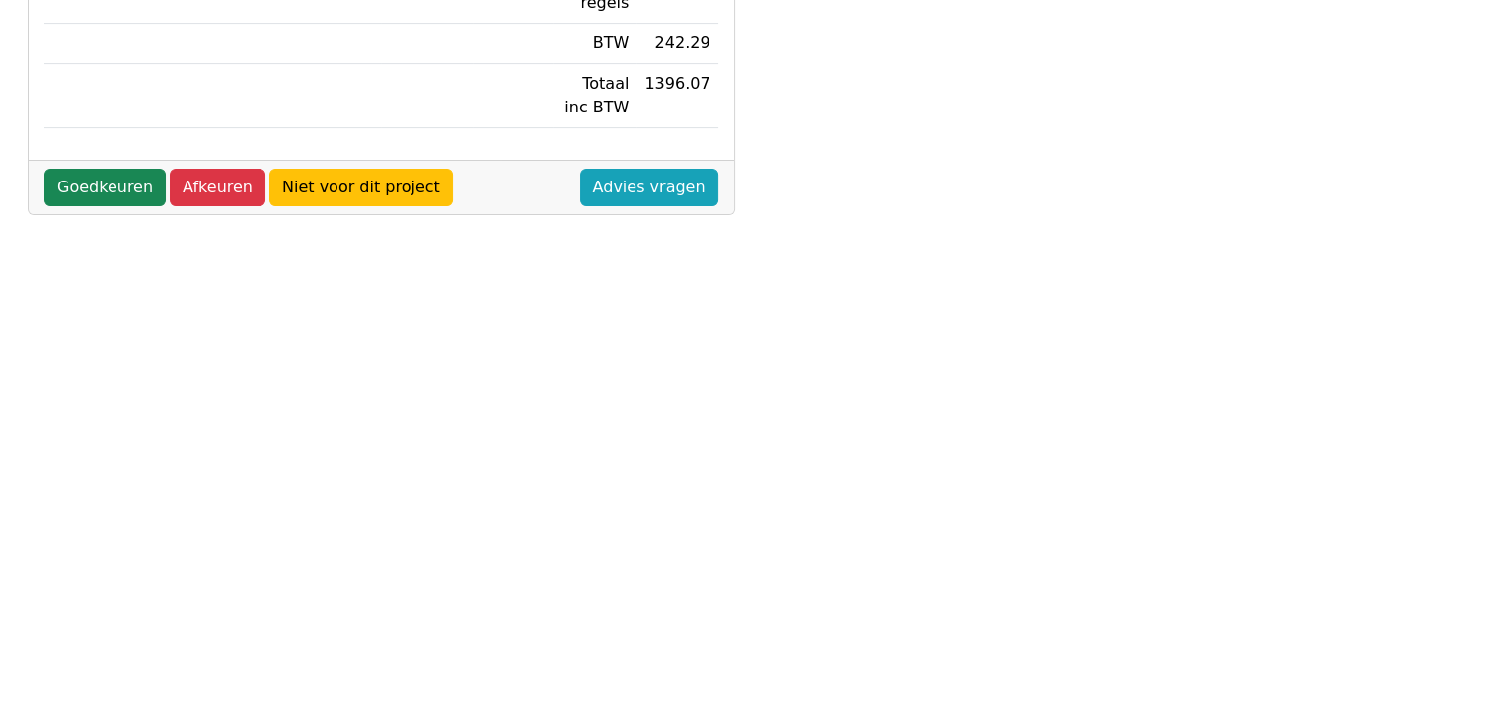
scroll to position [734, 0]
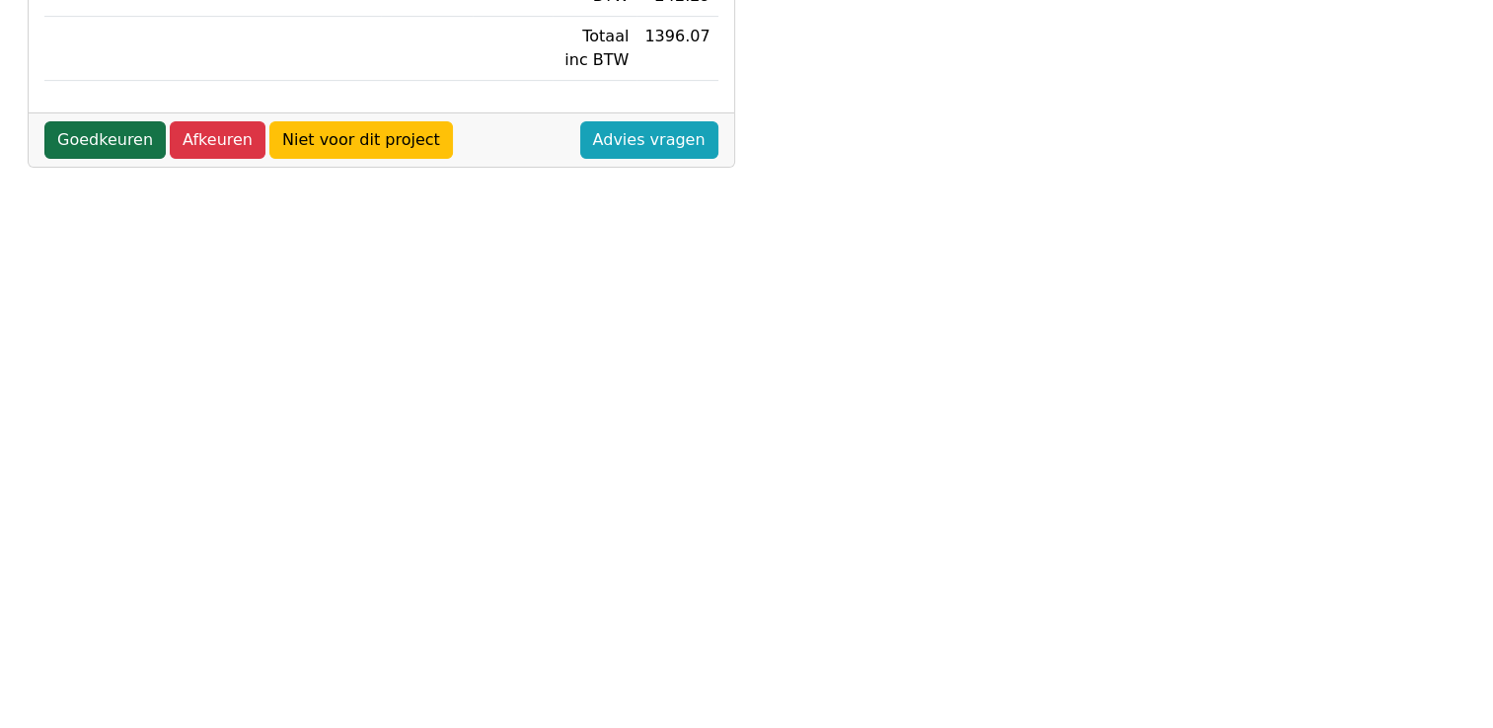
click at [85, 128] on link "Goedkeuren" at bounding box center [104, 139] width 121 height 37
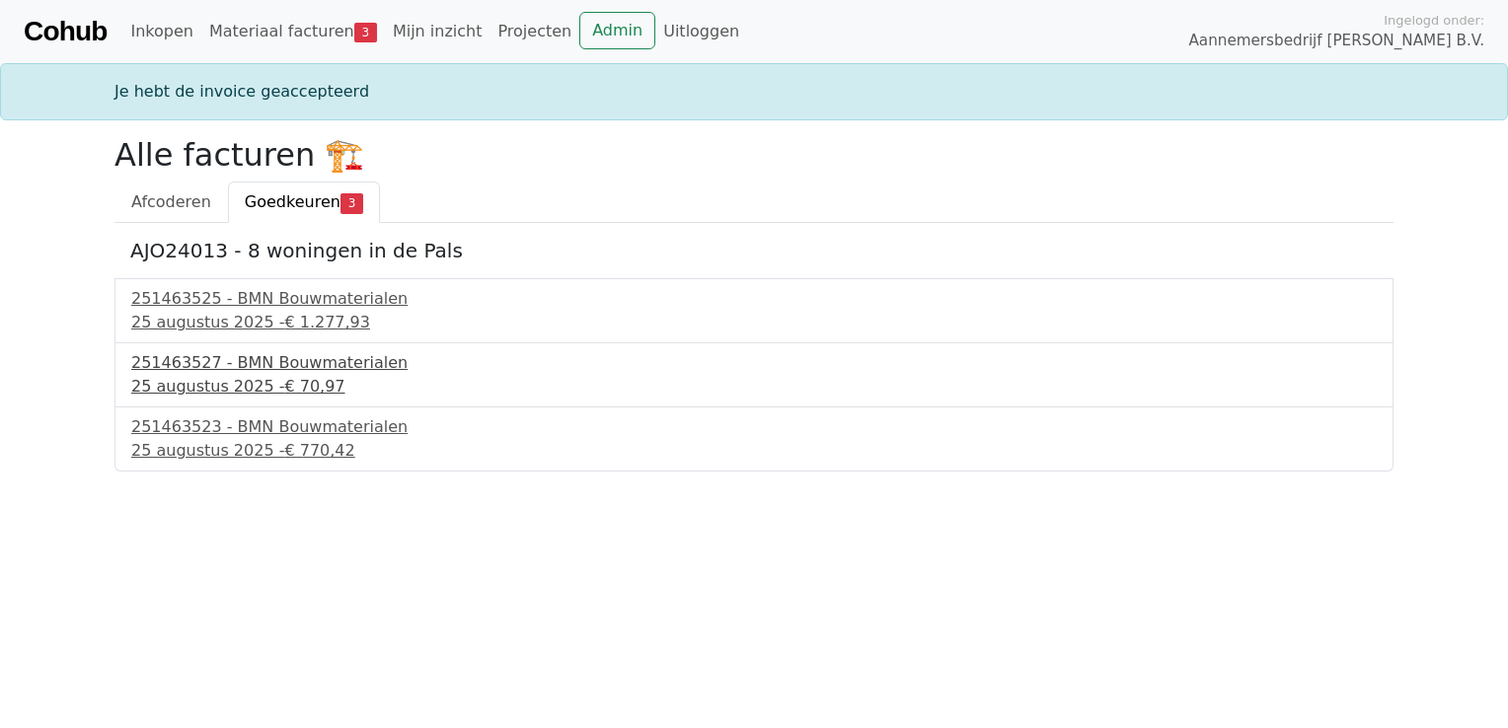
click at [172, 381] on div "25 augustus 2025 - € 70,97" at bounding box center [753, 387] width 1245 height 24
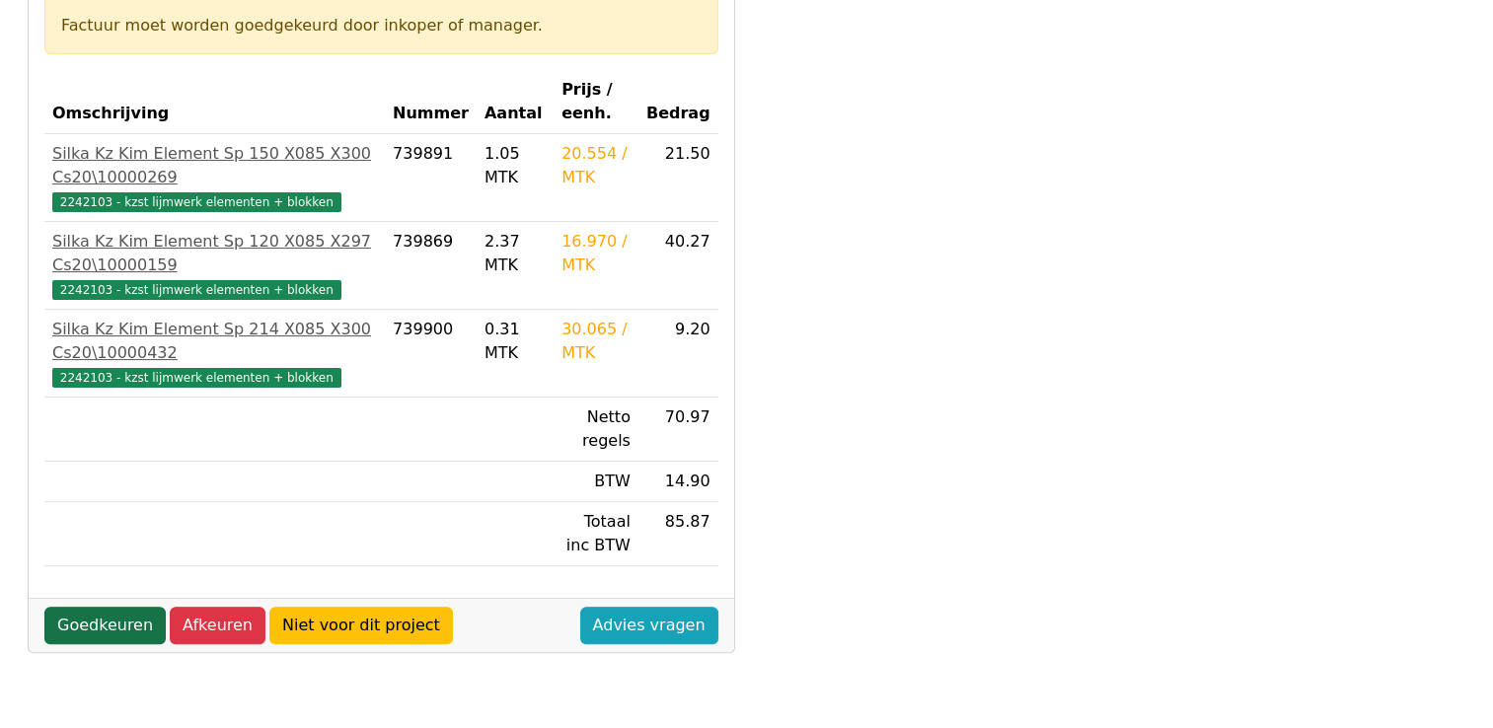
scroll to position [734, 0]
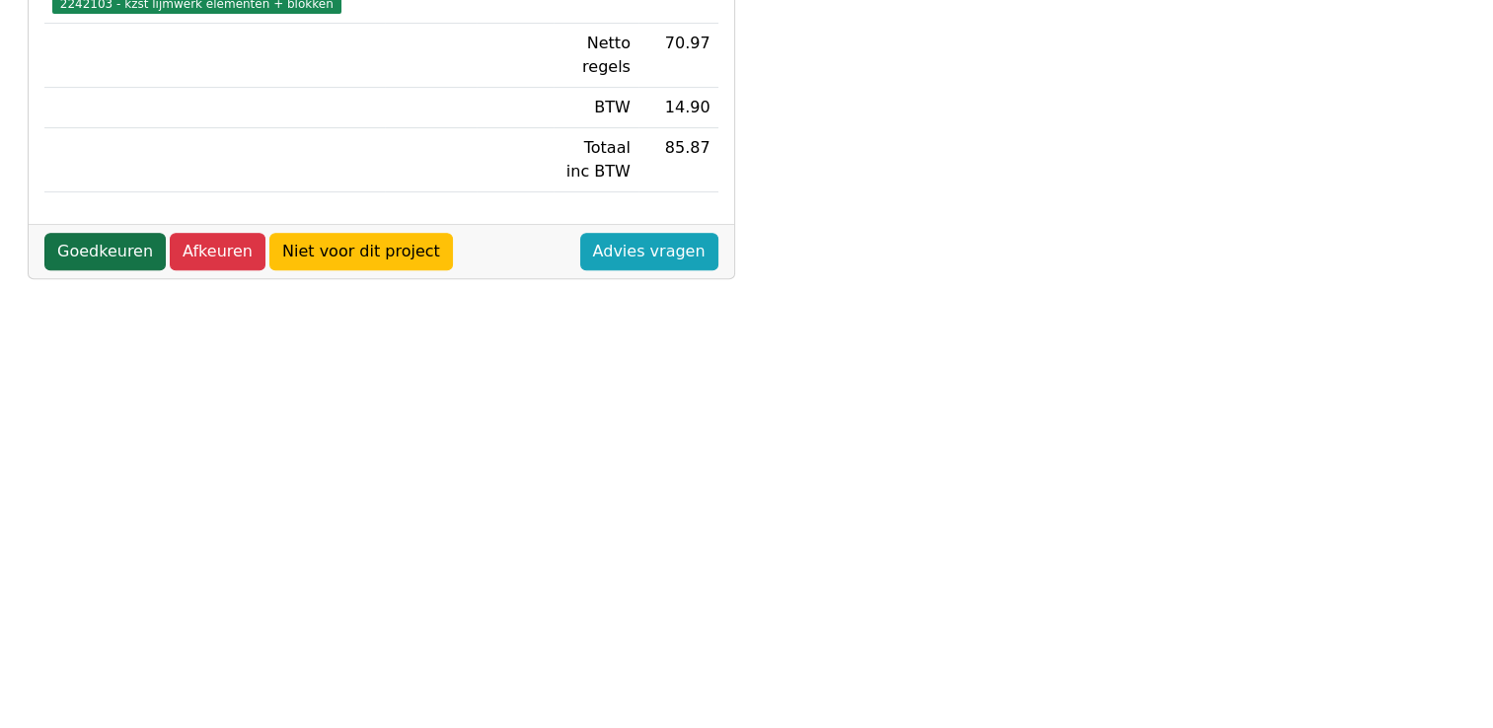
click at [106, 262] on link "Goedkeuren" at bounding box center [104, 251] width 121 height 37
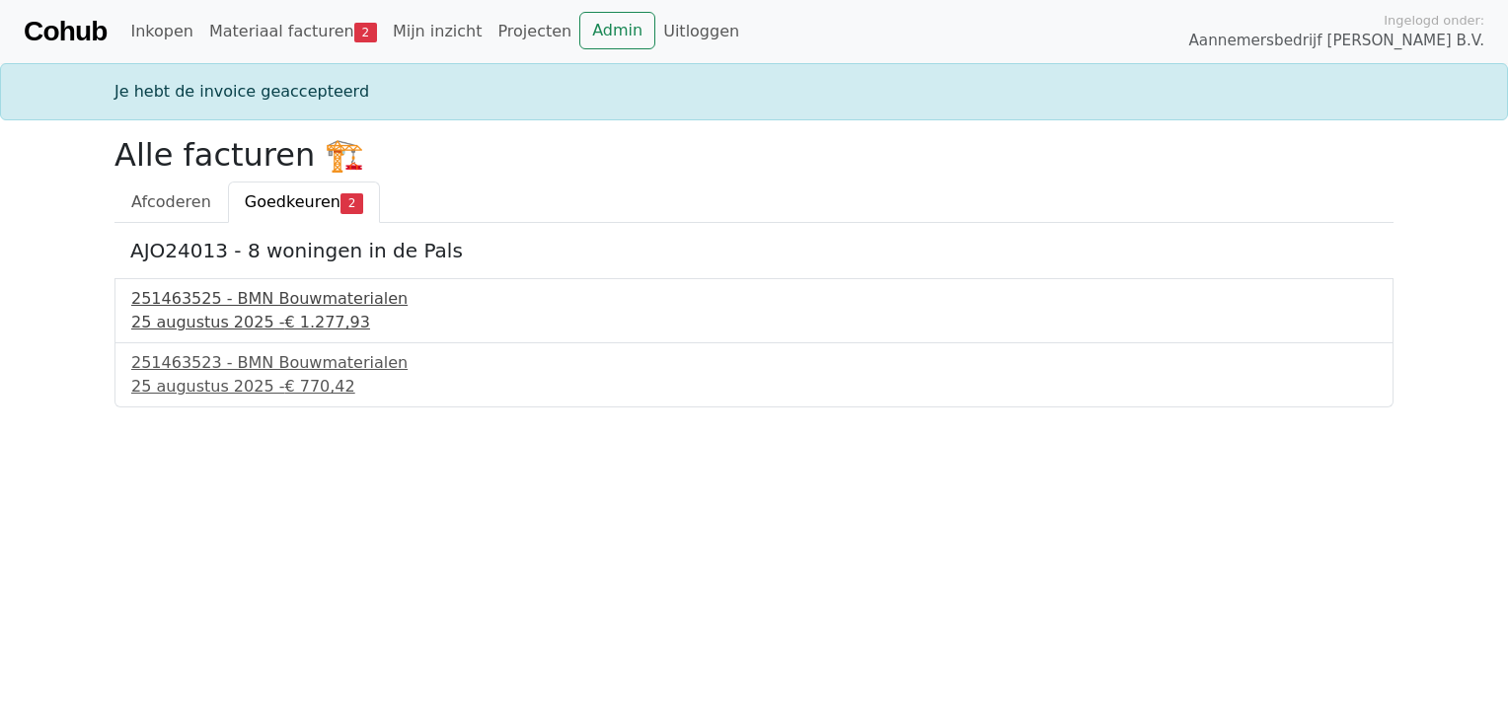
click at [135, 322] on div "[DATE] - € 1.277,93" at bounding box center [753, 323] width 1245 height 24
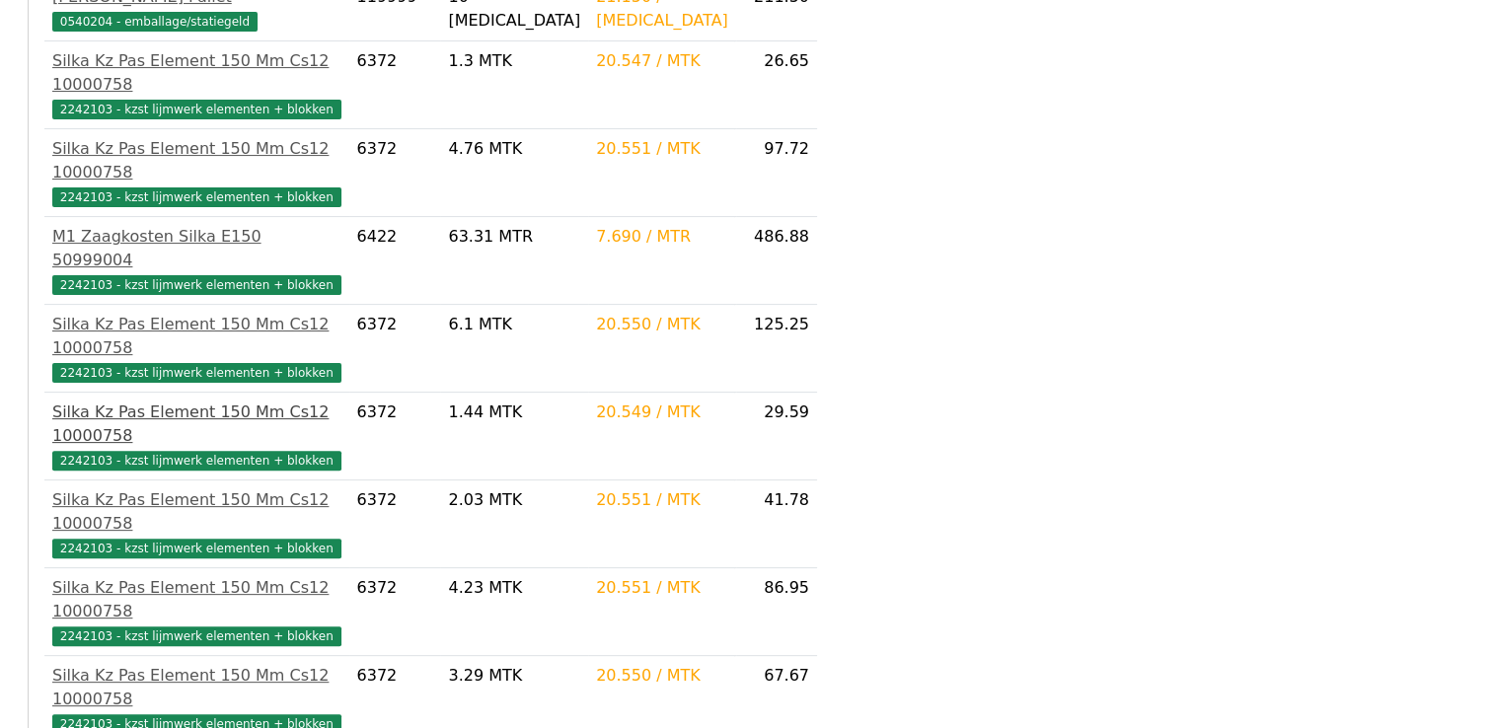
scroll to position [936, 0]
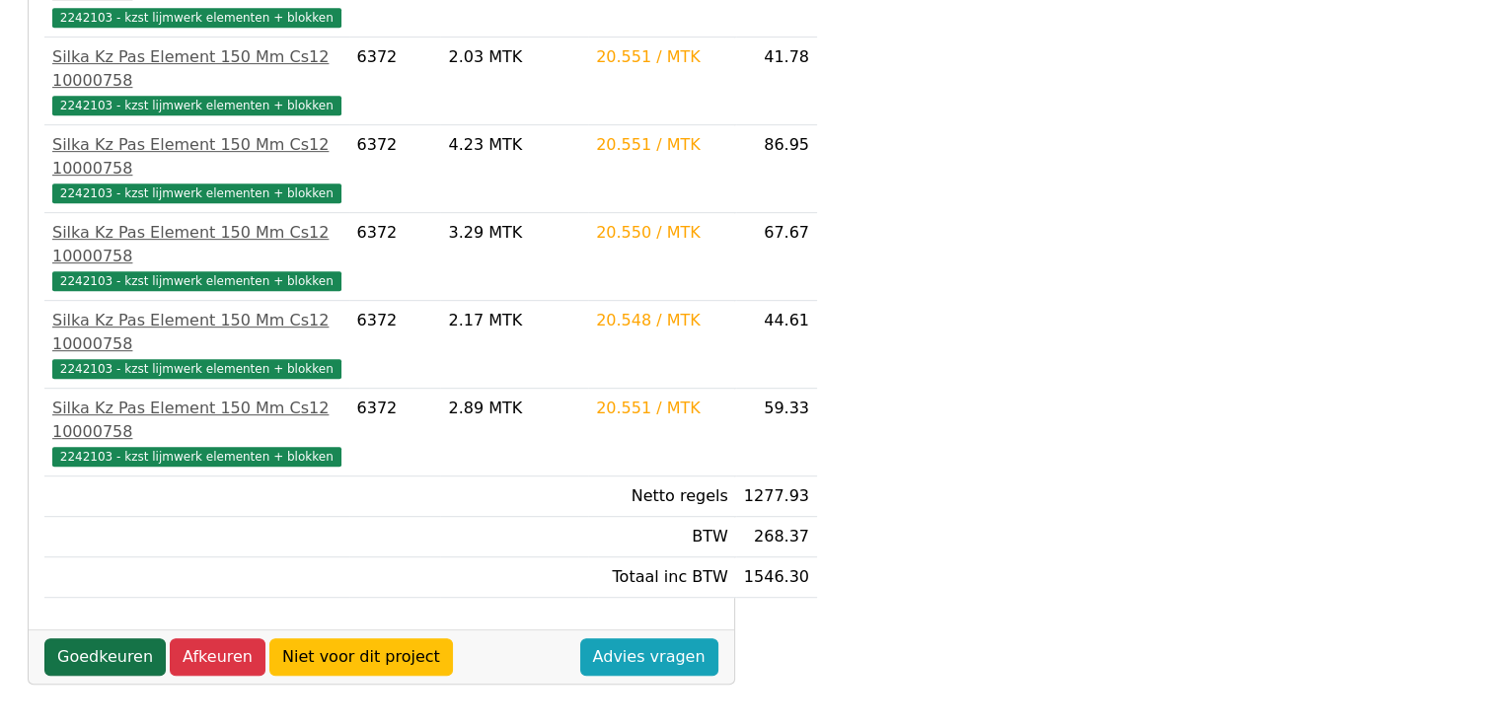
click at [98, 648] on link "Goedkeuren" at bounding box center [104, 656] width 121 height 37
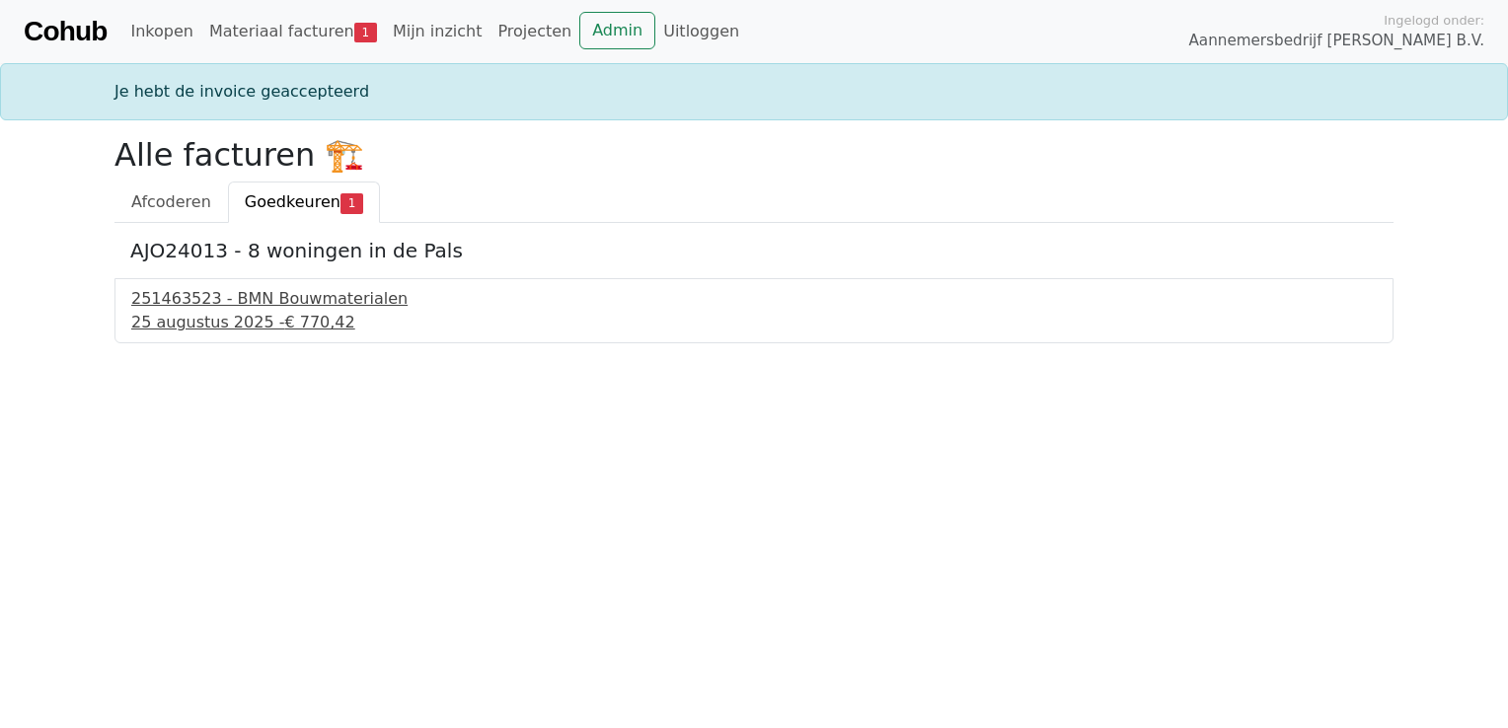
click at [181, 316] on div "25 augustus 2025 - € 770,42" at bounding box center [753, 323] width 1245 height 24
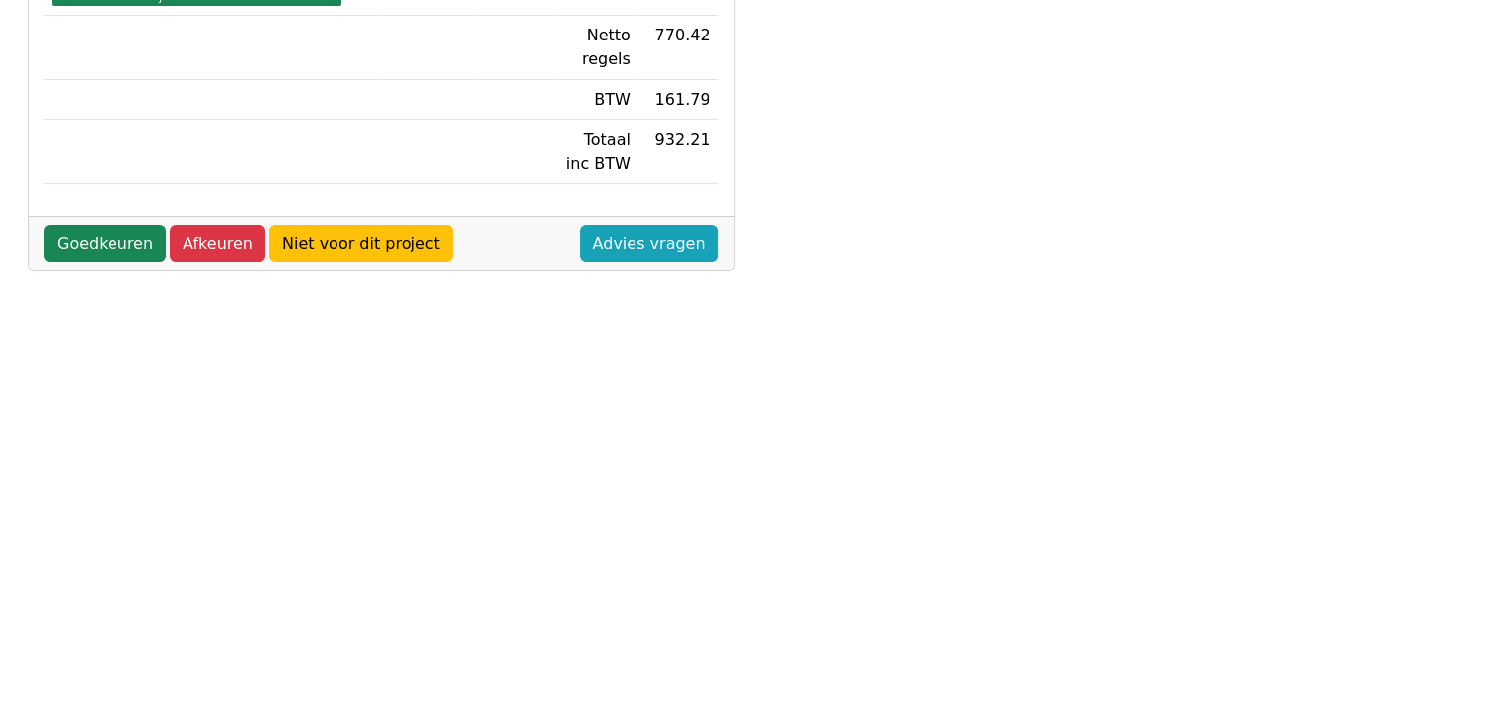
scroll to position [734, 0]
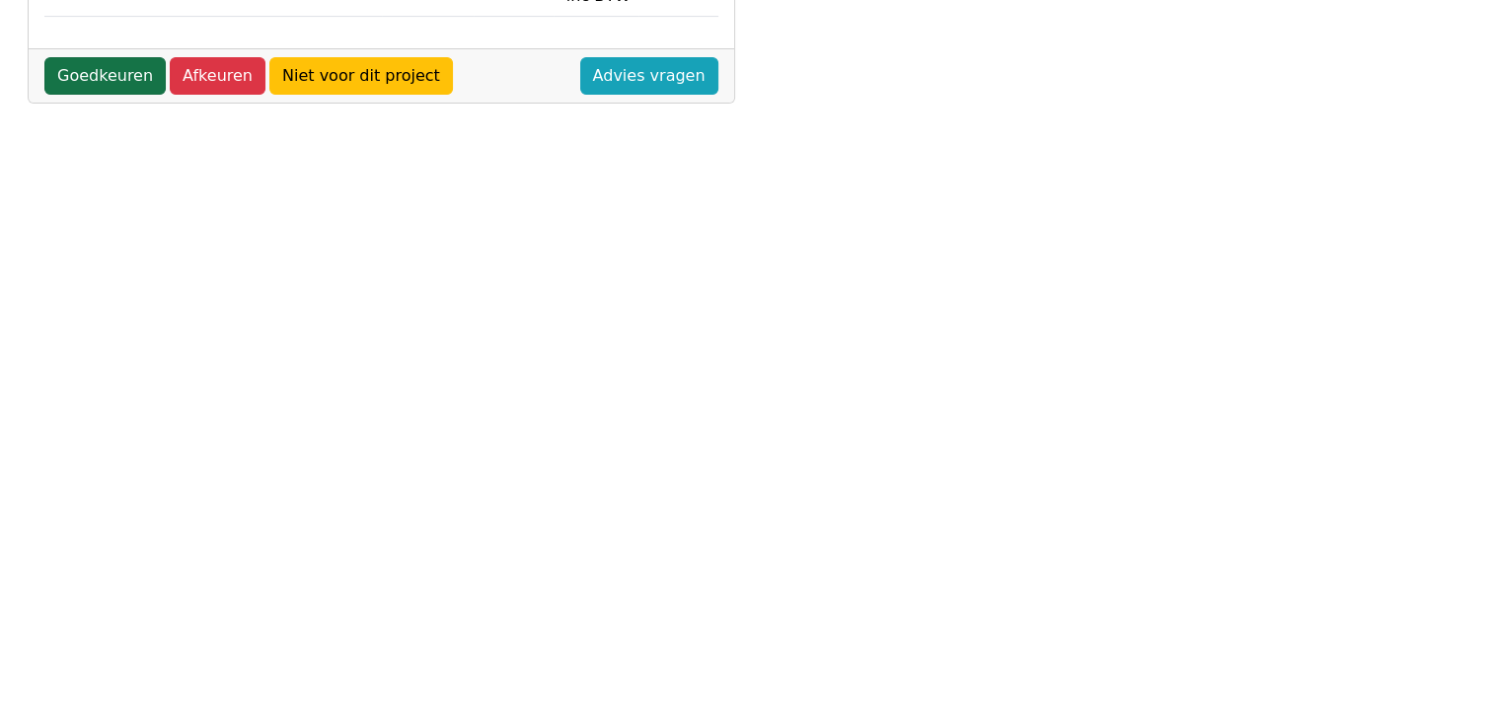
click at [88, 71] on link "Goedkeuren" at bounding box center [104, 75] width 121 height 37
